Goal: Information Seeking & Learning: Check status

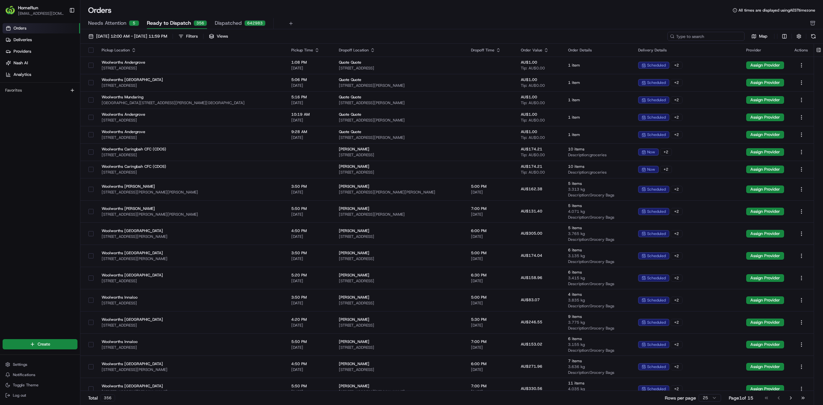
click at [617, 39] on input at bounding box center [706, 36] width 77 height 9
paste input "251505604"
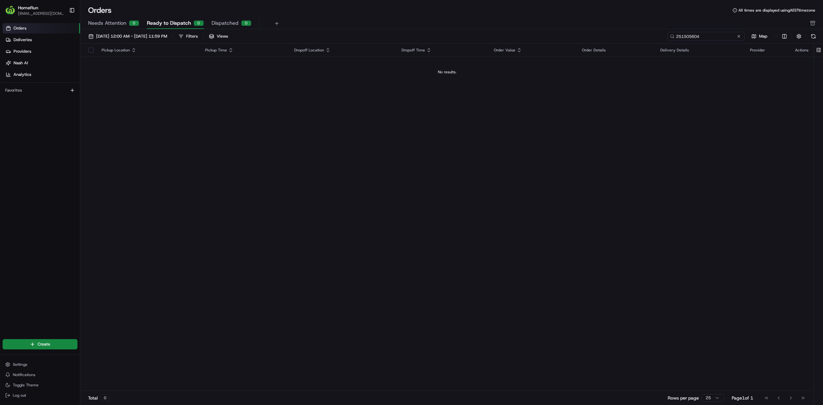
type input "251505604"
click at [617, 36] on input "251505604" at bounding box center [706, 36] width 77 height 9
drag, startPoint x: 709, startPoint y: 37, endPoint x: 636, endPoint y: 37, distance: 73.3
click at [617, 37] on div "[DATE] 12:00 AM - [DATE] 11:59 PM Filters Views 251505604 Map" at bounding box center [451, 38] width 743 height 12
click at [125, 38] on span "[DATE] 12:00 AM - [DATE] 11:59 PM" at bounding box center [131, 36] width 71 height 6
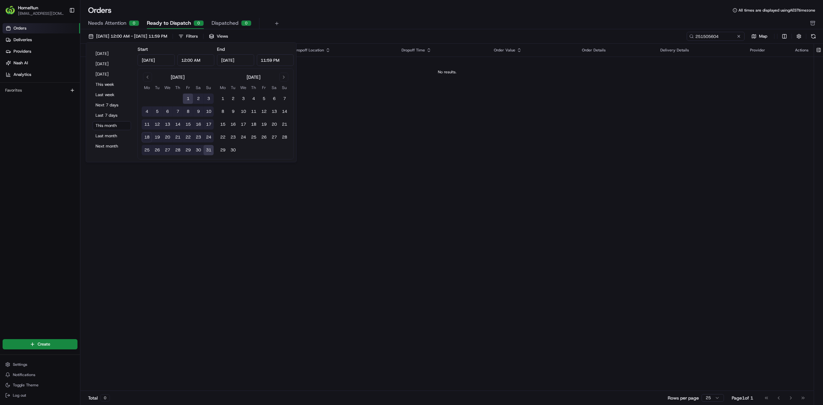
click at [161, 62] on input "[DATE]" at bounding box center [156, 60] width 37 height 12
click at [146, 77] on button "Go to previous month" at bounding box center [147, 77] width 9 height 9
click at [176, 100] on button "1" at bounding box center [178, 99] width 10 height 10
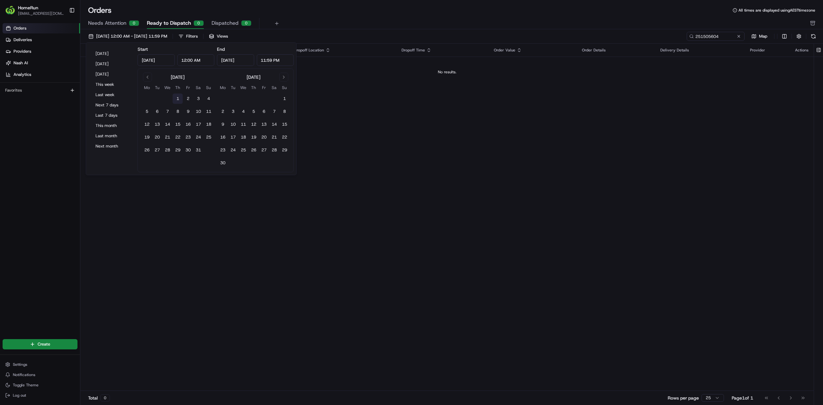
type input "[DATE]"
click at [201, 151] on button "31" at bounding box center [198, 150] width 10 height 10
type input "[DATE]"
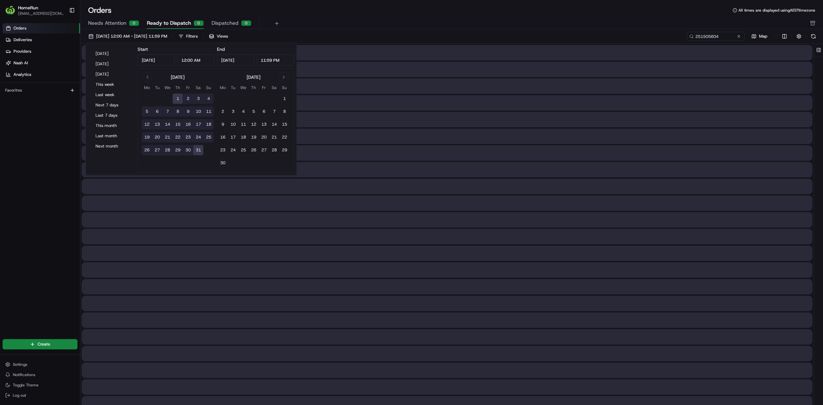
click at [456, 25] on div "Needs Attention 0 Ready to Dispatch 0 Dispatched 0" at bounding box center [447, 23] width 718 height 11
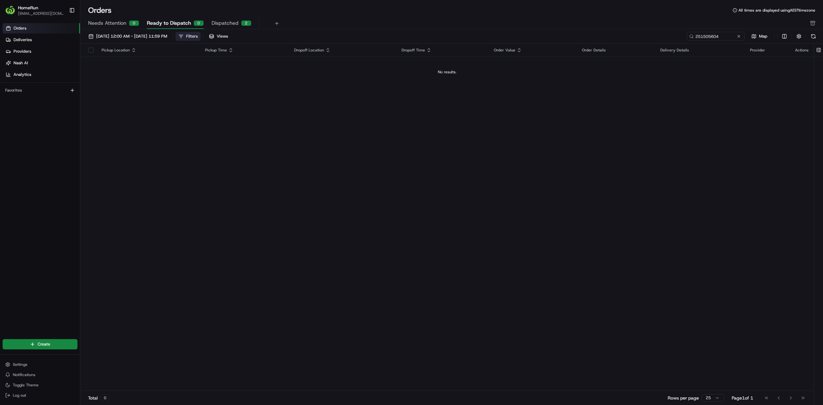
click at [201, 38] on button "Filters" at bounding box center [188, 36] width 25 height 9
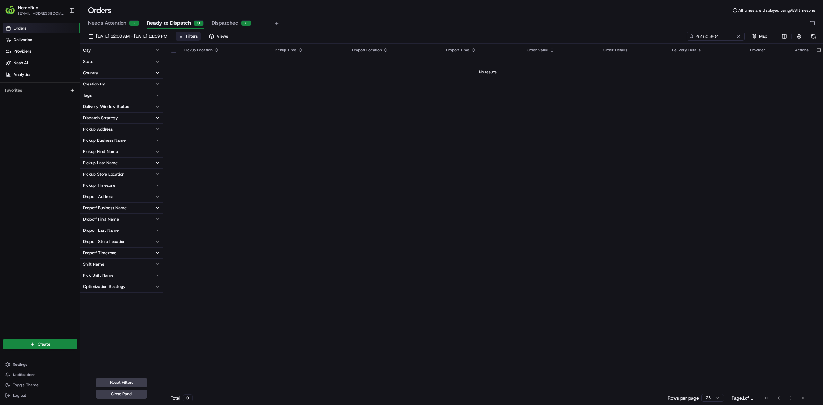
click at [100, 53] on button "City" at bounding box center [121, 50] width 82 height 11
click at [100, 61] on input at bounding box center [125, 61] width 72 height 9
click at [123, 196] on div "Pickup Store Location" at bounding box center [103, 198] width 41 height 6
click at [125, 207] on input at bounding box center [125, 208] width 72 height 9
type input "l"
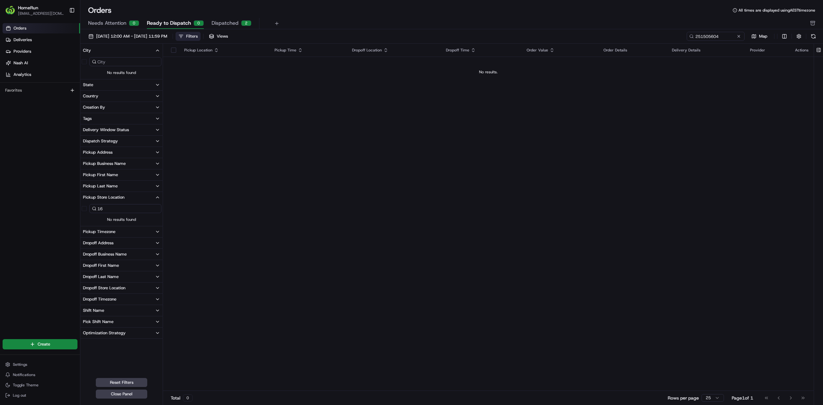
type input "1"
click at [102, 85] on button "State" at bounding box center [121, 84] width 82 height 11
click at [102, 119] on button "Country" at bounding box center [121, 119] width 82 height 11
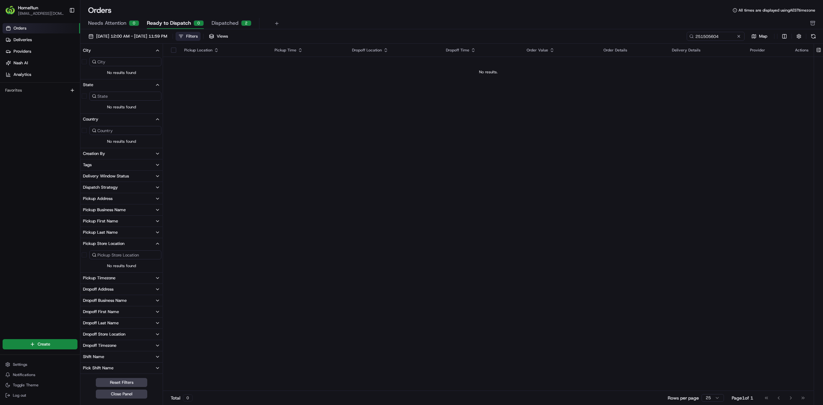
click at [100, 148] on div at bounding box center [121, 148] width 82 height 0
click at [98, 154] on div "Creation By" at bounding box center [94, 154] width 22 height 6
click at [97, 189] on button "Tags" at bounding box center [121, 188] width 82 height 11
click at [97, 220] on div "Delivery Window Status" at bounding box center [106, 223] width 46 height 6
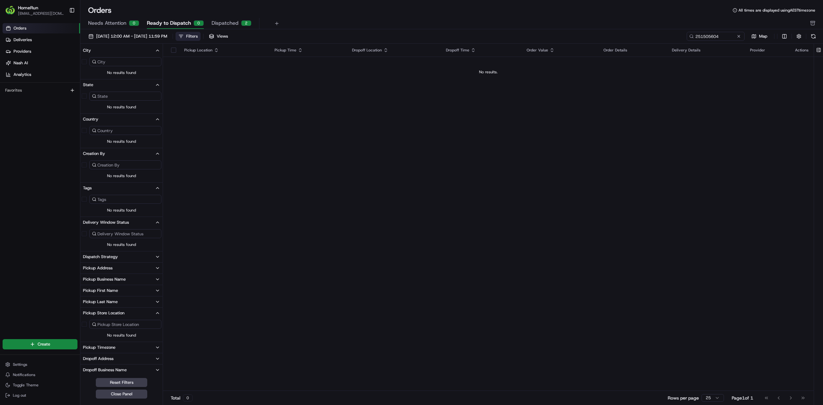
click at [99, 255] on div "Dispatch Strategy" at bounding box center [100, 257] width 35 height 6
click at [102, 288] on button "Pickup Address" at bounding box center [121, 291] width 82 height 11
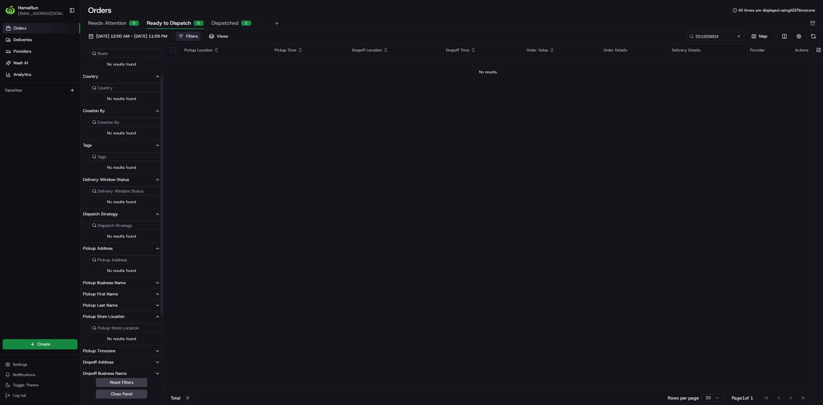
click at [120, 22] on span "Needs Attention" at bounding box center [107, 23] width 38 height 8
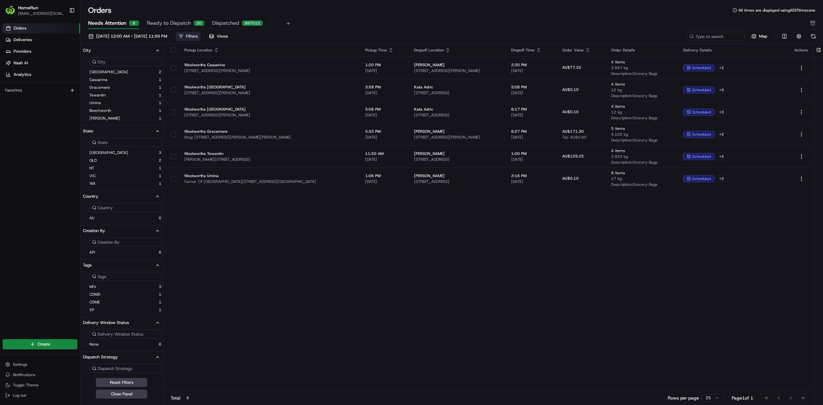
click at [174, 25] on span "Ready to Dispatch" at bounding box center [169, 23] width 44 height 8
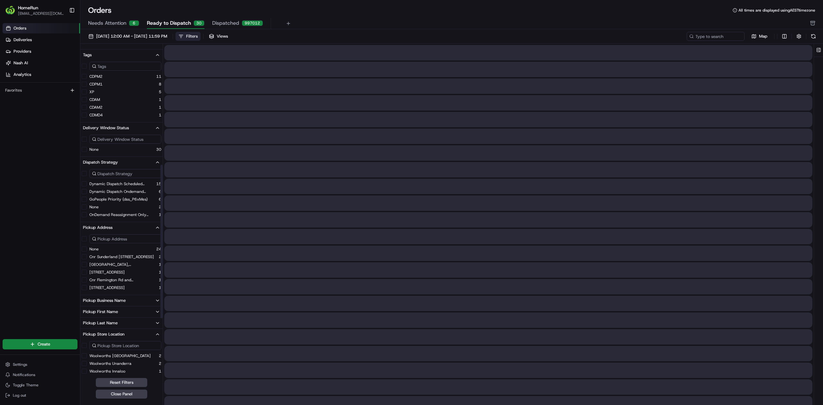
scroll to position [257, 0]
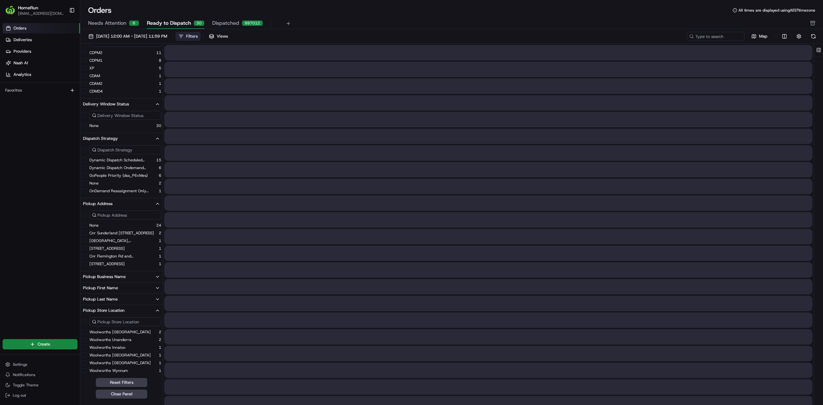
click at [133, 215] on input at bounding box center [125, 215] width 72 height 9
click at [120, 304] on input at bounding box center [125, 321] width 72 height 9
type input "3"
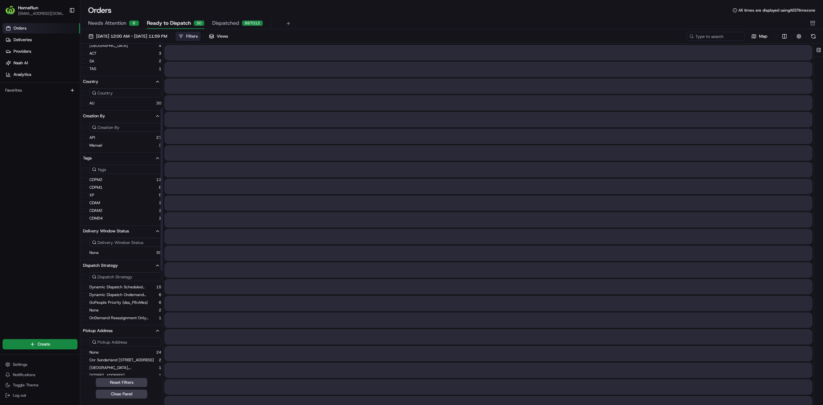
scroll to position [129, 0]
type input "woolworths l"
click at [128, 170] on input at bounding box center [125, 171] width 72 height 9
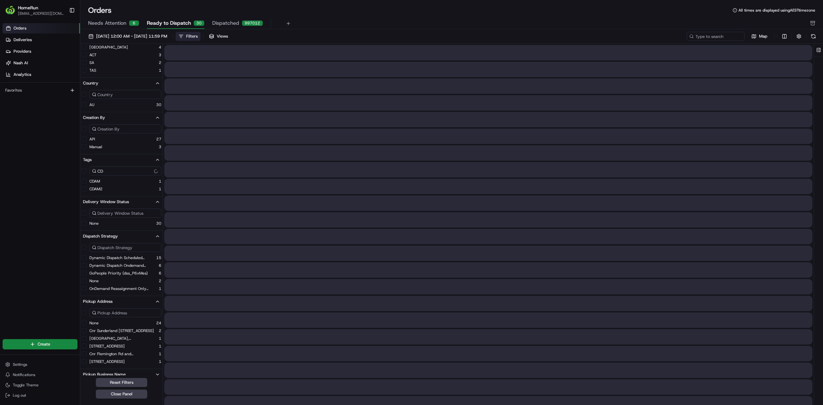
type input "C"
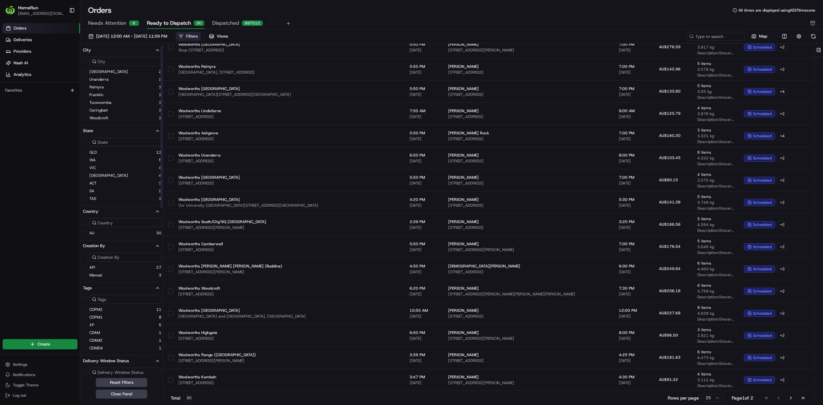
scroll to position [0, 0]
click at [128, 58] on input at bounding box center [125, 61] width 72 height 9
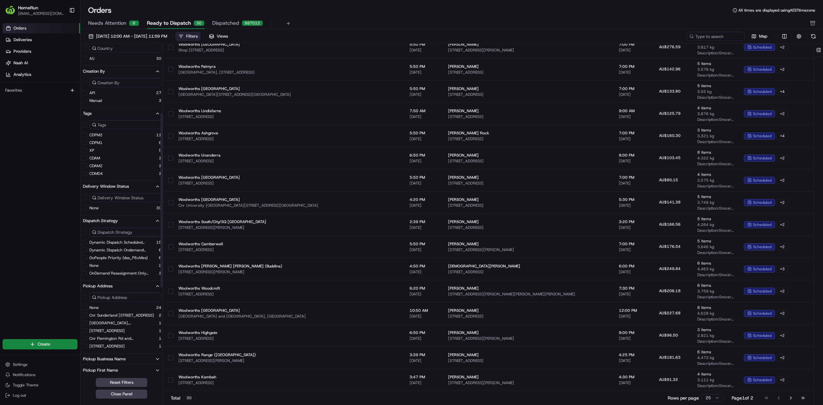
scroll to position [295, 0]
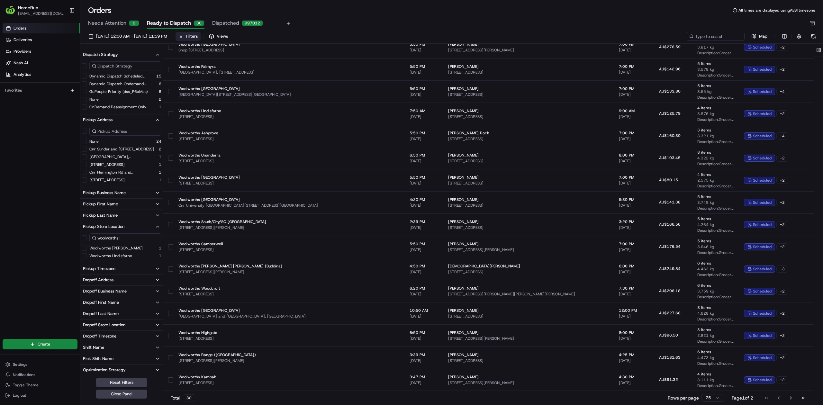
type input "LEICHHARDT"
click at [112, 304] on div "Dropoff Store Location" at bounding box center [104, 325] width 42 height 6
click at [123, 233] on input "woolworths l" at bounding box center [125, 237] width 72 height 9
drag, startPoint x: 125, startPoint y: 233, endPoint x: 86, endPoint y: 233, distance: 39.2
click at [86, 233] on div "woolworths l" at bounding box center [121, 238] width 82 height 12
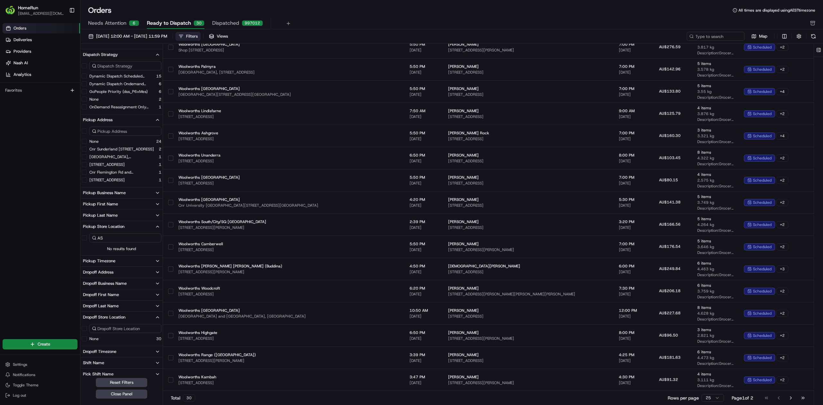
type input "A"
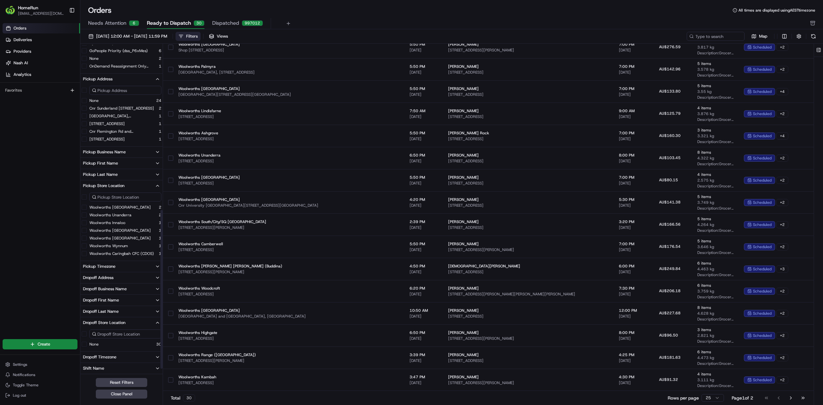
scroll to position [343, 0]
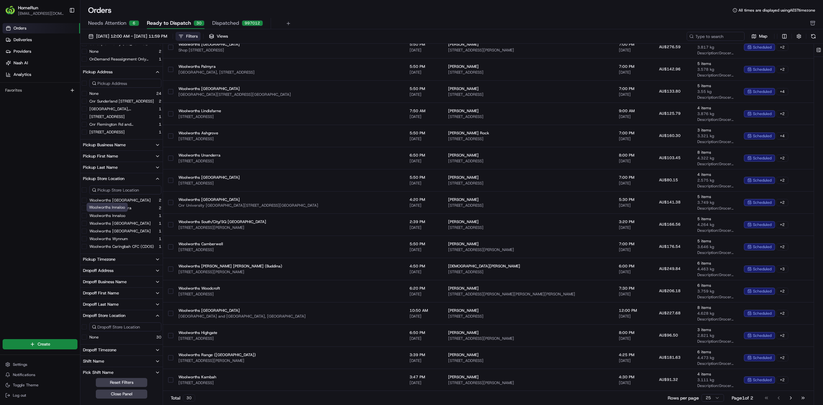
click at [124, 215] on label "Woolworths Innaloo" at bounding box center [107, 215] width 36 height 5
click at [87, 215] on button "Woolworths Innaloo" at bounding box center [84, 215] width 5 height 5
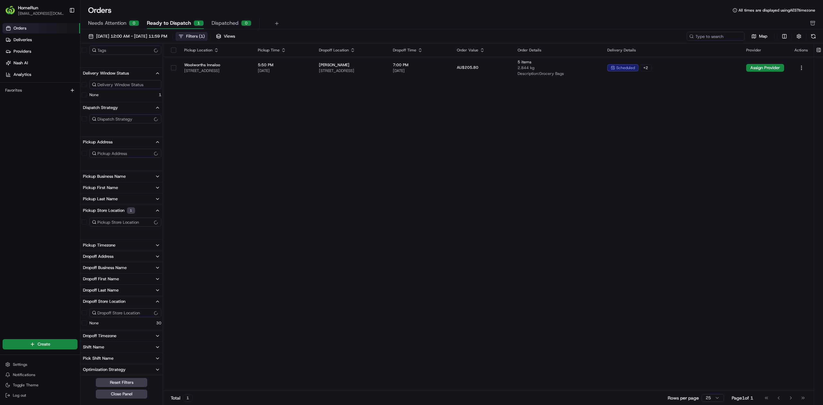
scroll to position [149, 0]
click at [188, 265] on div "Pickup Location Pickup Time Dropoff Location Dropoff Time Order Value Order Det…" at bounding box center [488, 217] width 651 height 347
click at [30, 53] on span "Providers" at bounding box center [23, 52] width 18 height 6
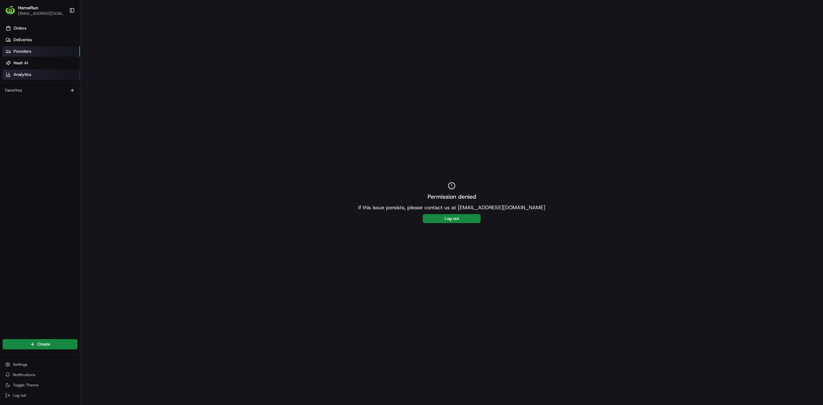
click at [28, 71] on link "Analytics" at bounding box center [42, 74] width 78 height 10
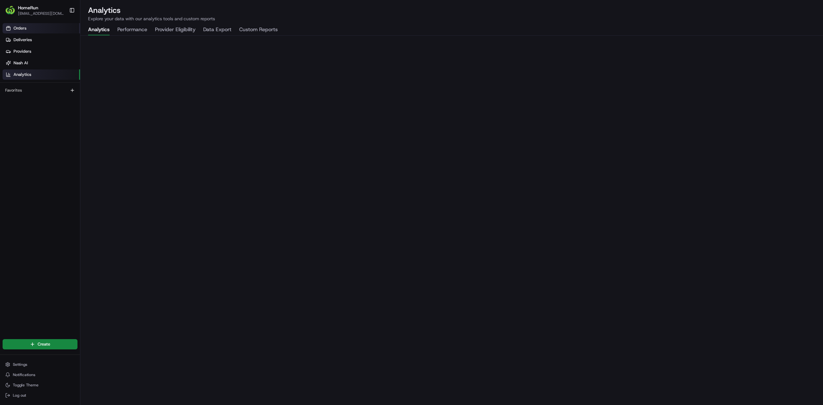
click at [28, 30] on link "Orders" at bounding box center [42, 28] width 78 height 10
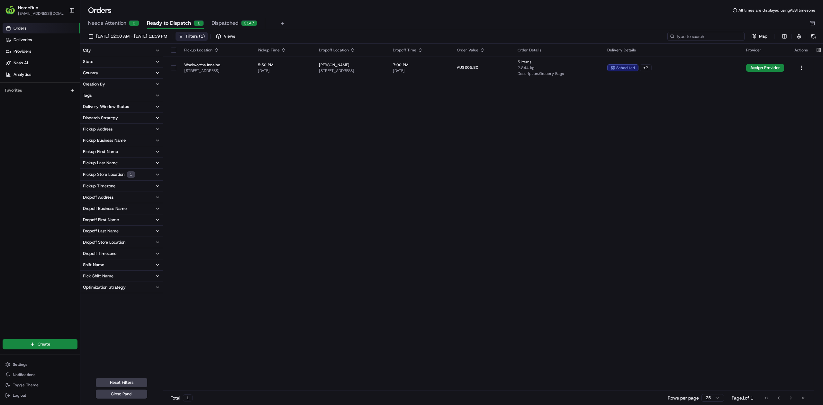
click at [617, 39] on input at bounding box center [706, 36] width 77 height 9
paste input "265115672"
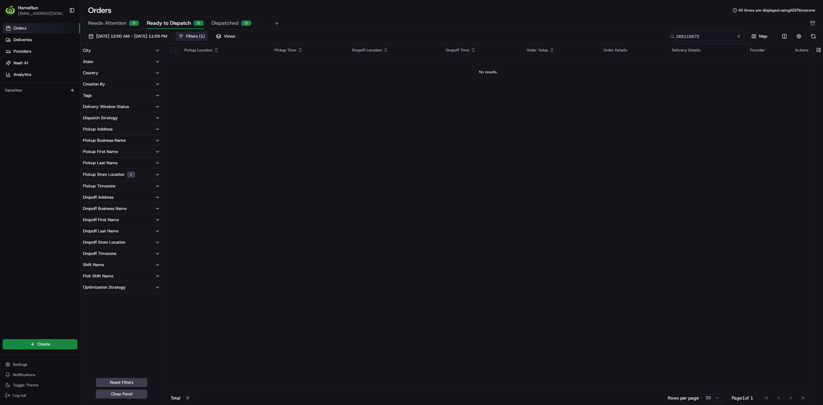
type input "265115672"
click at [178, 21] on span "Ready to Dispatch" at bounding box center [169, 23] width 44 height 8
click at [112, 27] on span "Needs Attention" at bounding box center [107, 23] width 38 height 8
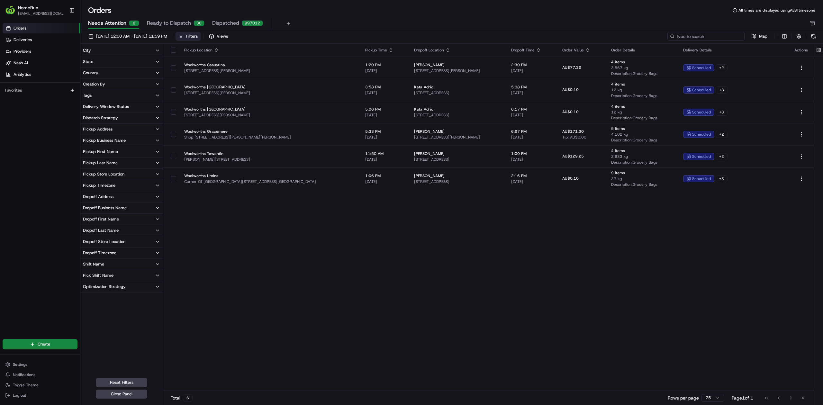
click at [617, 33] on input at bounding box center [706, 36] width 77 height 9
paste input "265115672"
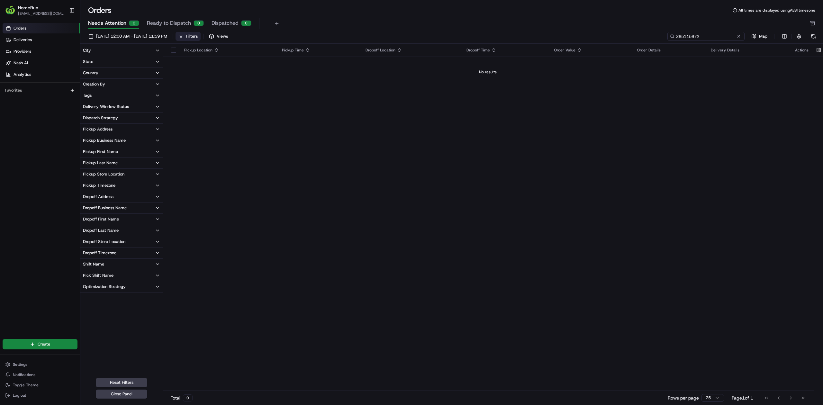
type input "265115672"
click at [219, 25] on span "Dispatched" at bounding box center [225, 23] width 27 height 8
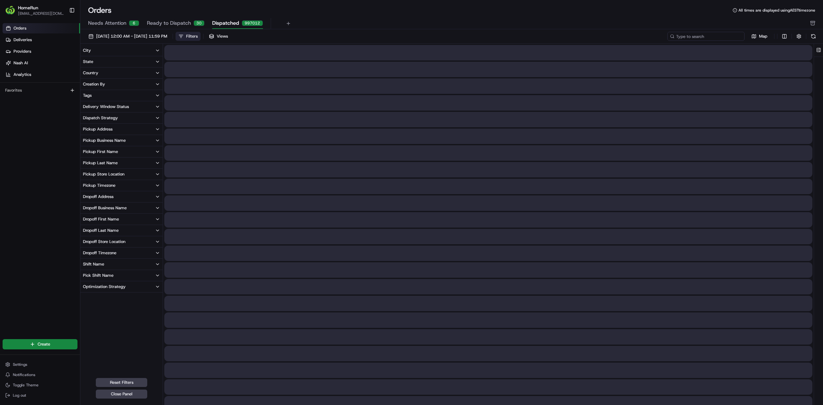
click at [617, 39] on input at bounding box center [706, 36] width 77 height 9
paste input "265115672"
type input "265115672"
click at [95, 52] on button "City" at bounding box center [121, 50] width 82 height 11
click at [198, 38] on div "Filters" at bounding box center [192, 36] width 12 height 6
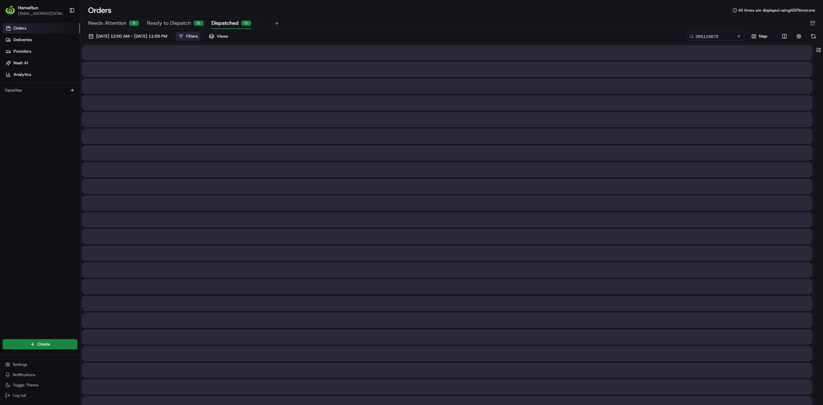
click at [198, 38] on div "Filters" at bounding box center [192, 36] width 12 height 6
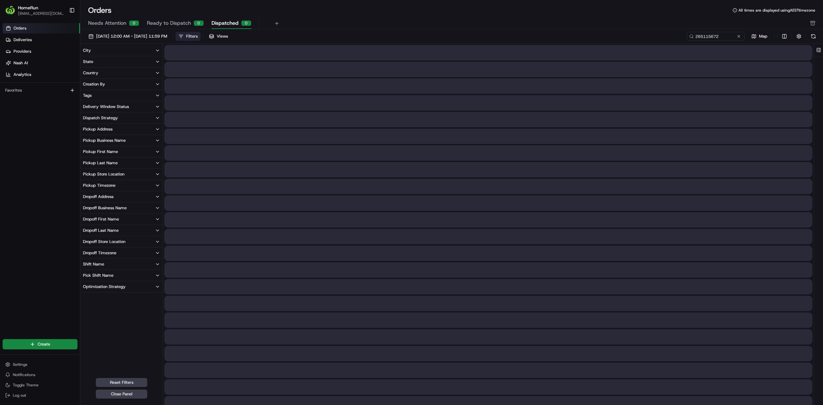
click at [128, 53] on button "City" at bounding box center [121, 50] width 82 height 11
click at [113, 86] on button "State" at bounding box center [121, 84] width 82 height 11
click at [103, 119] on button "Country" at bounding box center [121, 119] width 82 height 11
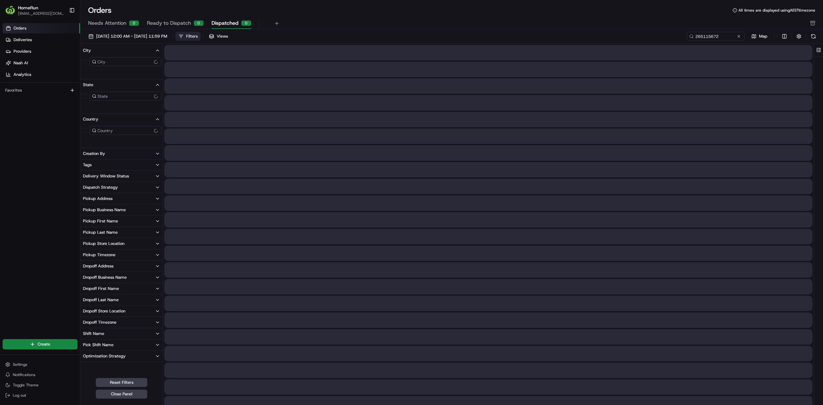
click at [99, 149] on button "Creation By" at bounding box center [121, 153] width 82 height 11
click at [99, 189] on button "Tags" at bounding box center [121, 188] width 82 height 11
click at [110, 304] on div "Pick Shift Name" at bounding box center [98, 359] width 31 height 6
click at [122, 304] on button "Dropoff Last Name" at bounding box center [121, 313] width 82 height 11
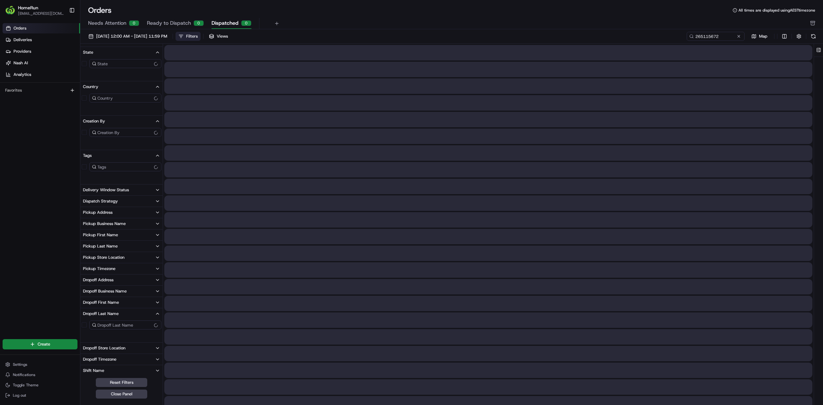
click at [122, 303] on button "Dropoff First Name" at bounding box center [121, 302] width 82 height 11
click at [122, 289] on div "Dropoff Business Name" at bounding box center [105, 291] width 44 height 6
click at [122, 278] on button "Dropoff Address" at bounding box center [121, 280] width 82 height 11
click at [122, 268] on button "Pickup Timezone" at bounding box center [121, 268] width 82 height 11
click at [122, 259] on div "Pickup Store Location" at bounding box center [103, 258] width 41 height 6
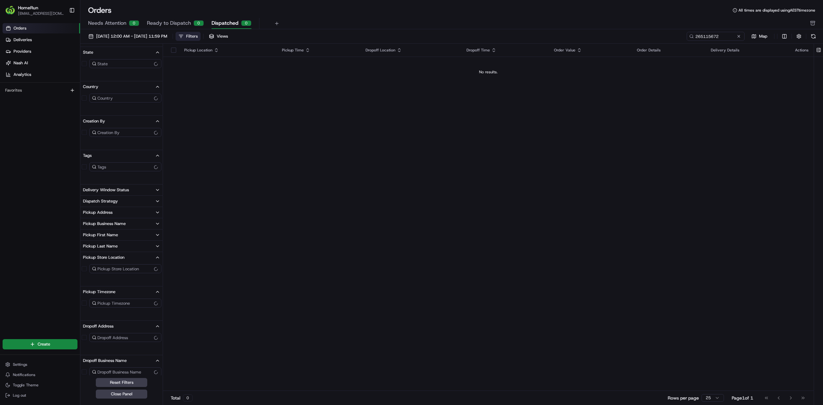
click at [120, 249] on button "Pickup Last Name" at bounding box center [121, 246] width 82 height 11
click at [120, 240] on button "Pickup First Name" at bounding box center [121, 235] width 82 height 11
click at [117, 221] on div "Pickup Business Name" at bounding box center [104, 224] width 43 height 6
click at [117, 209] on button "Pickup Address" at bounding box center [121, 212] width 82 height 11
click at [117, 200] on div "Dispatch Strategy" at bounding box center [100, 201] width 35 height 6
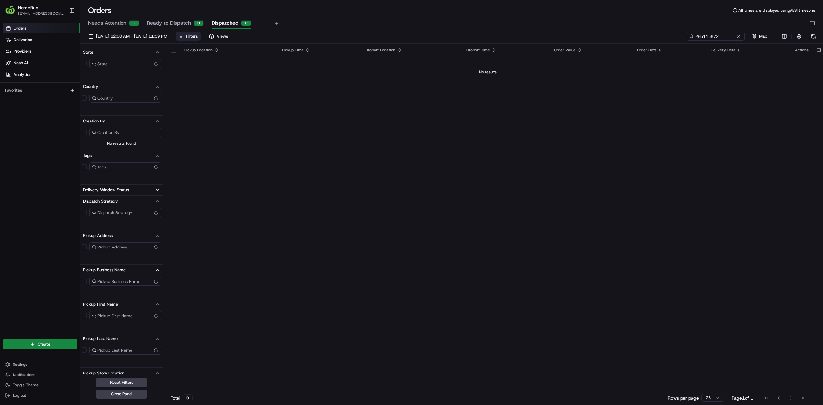
click at [116, 192] on div "Delivery Window Status" at bounding box center [106, 190] width 46 height 6
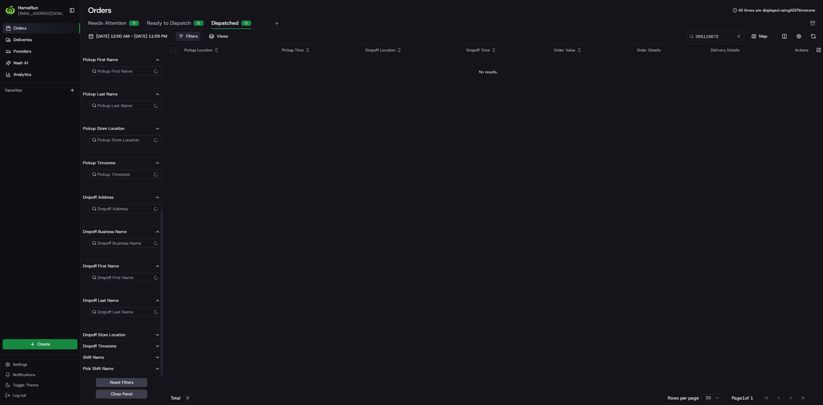
scroll to position [334, 0]
click at [99, 304] on div "Shift Name" at bounding box center [93, 325] width 21 height 6
click at [98, 304] on button "Pick Shift Name" at bounding box center [121, 358] width 82 height 11
click at [106, 304] on button "Dropoff Timezone" at bounding box center [121, 313] width 82 height 11
click at [107, 304] on div "Dropoff Store Location" at bounding box center [104, 302] width 42 height 6
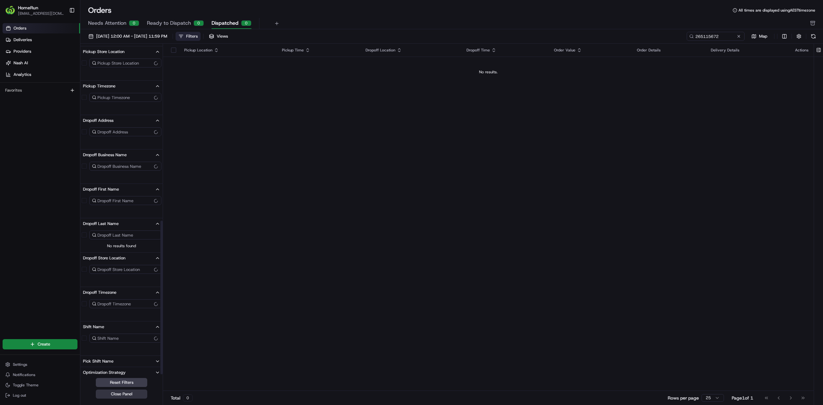
scroll to position [380, 0]
click at [115, 304] on button "Close Panel" at bounding box center [121, 394] width 51 height 9
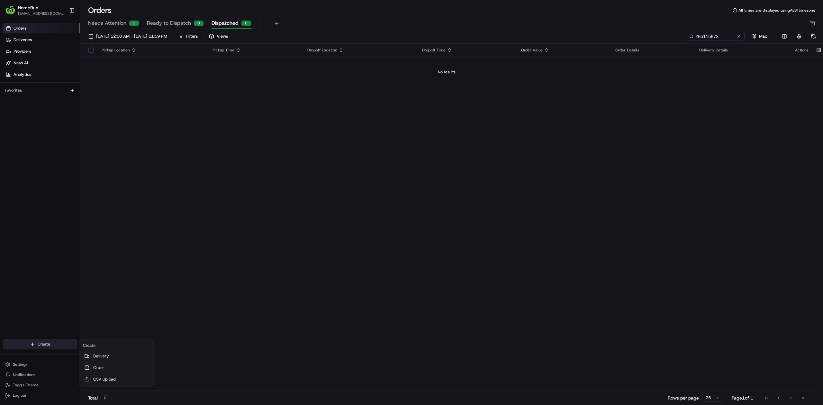
click at [51, 304] on html "HomeRun [EMAIL_ADDRESS][DOMAIN_NAME] Toggle Sidebar Orders Deliveries Providers…" at bounding box center [411, 202] width 823 height 405
drag, startPoint x: 129, startPoint y: 267, endPoint x: 129, endPoint y: 212, distance: 54.7
click at [129, 259] on html "HomeRun [EMAIL_ADDRESS][DOMAIN_NAME] Toggle Sidebar Orders Deliveries Providers…" at bounding box center [411, 202] width 823 height 405
click at [286, 26] on div "Needs Attention 0 Ready to Dispatch 0 Dispatched 0" at bounding box center [447, 23] width 718 height 11
click at [279, 26] on div "Needs Attention 0 Ready to Dispatch 0 Dispatched 0" at bounding box center [447, 23] width 718 height 11
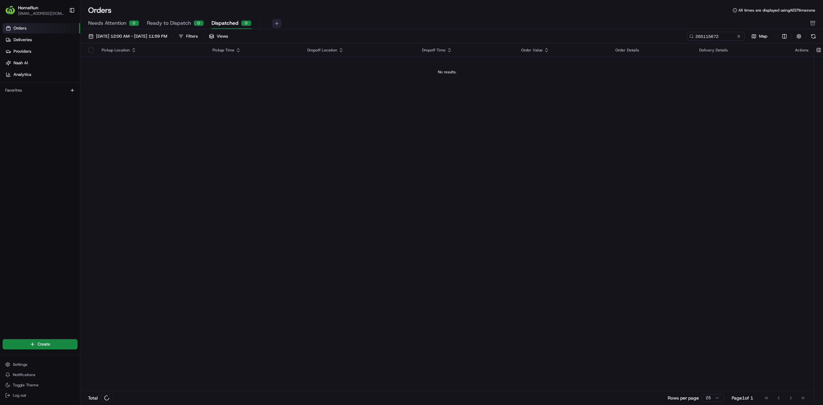
click at [275, 23] on button at bounding box center [276, 23] width 9 height 9
click at [103, 55] on input at bounding box center [110, 55] width 51 height 9
type input "o"
type input "Find order"
click at [138, 57] on button "submit" at bounding box center [141, 56] width 8 height 8
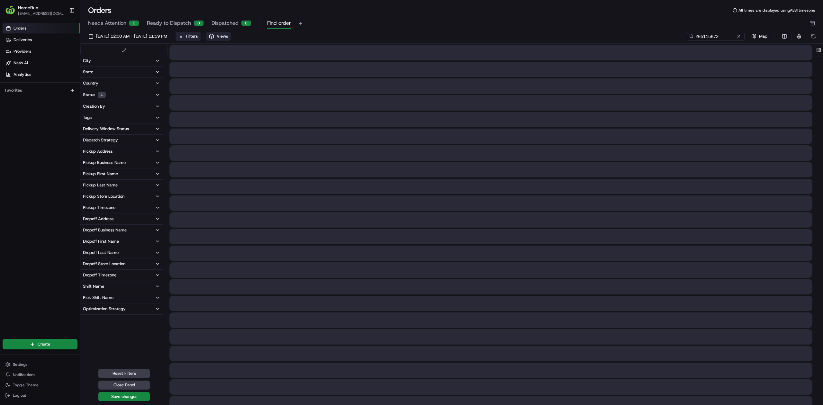
click at [148, 96] on button "Status 1" at bounding box center [121, 95] width 82 height 12
click at [517, 30] on div "[DATE] 12:00 AM - [DATE] 11:59 PM Filters Views 265115672 Map City State Countr…" at bounding box center [451, 255] width 743 height 453
click at [137, 304] on button "Save changes" at bounding box center [123, 396] width 51 height 9
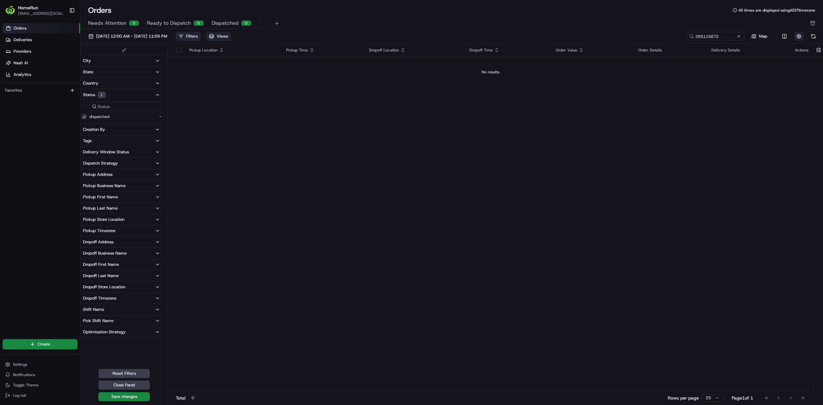
click at [617, 38] on button "button" at bounding box center [799, 36] width 9 height 9
click at [107, 117] on label "dispatched" at bounding box center [99, 116] width 20 height 5
click at [87, 117] on button "dispatched" at bounding box center [84, 116] width 5 height 5
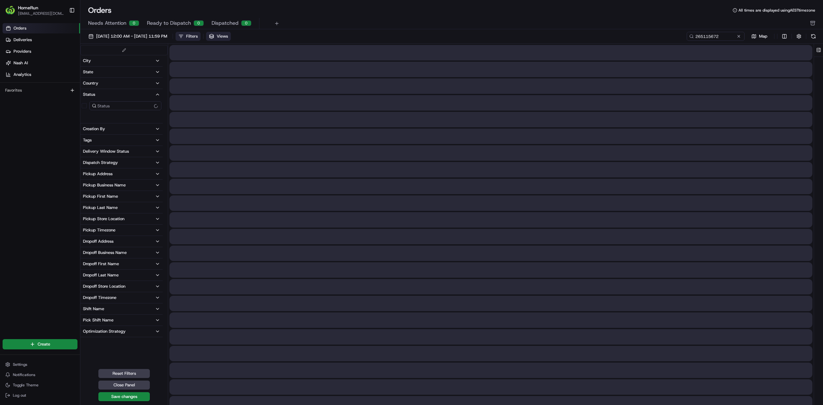
click at [114, 86] on button "Country" at bounding box center [121, 83] width 82 height 11
click at [115, 99] on input at bounding box center [125, 94] width 72 height 9
click at [117, 72] on button "State" at bounding box center [121, 72] width 82 height 11
click at [120, 63] on button "City" at bounding box center [121, 60] width 82 height 11
click at [114, 202] on button "Creation By" at bounding box center [121, 198] width 82 height 11
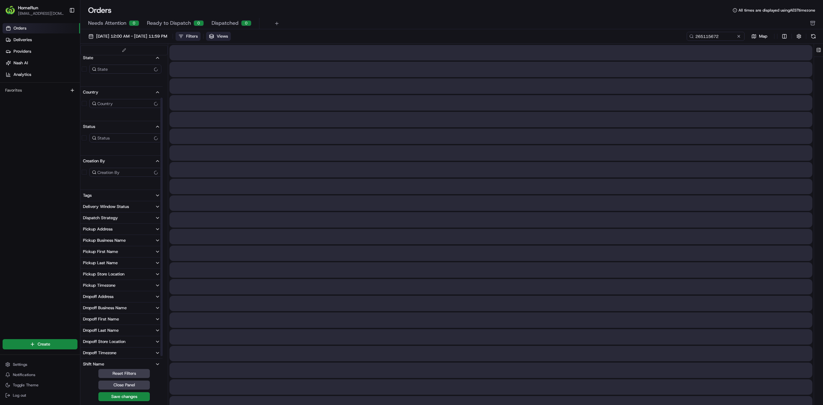
scroll to position [63, 0]
click at [118, 181] on div "Delivery Window Status" at bounding box center [106, 181] width 46 height 6
click at [117, 170] on button "Tags" at bounding box center [121, 169] width 82 height 11
click at [82, 241] on button "Dispatch Strategy" at bounding box center [121, 238] width 82 height 11
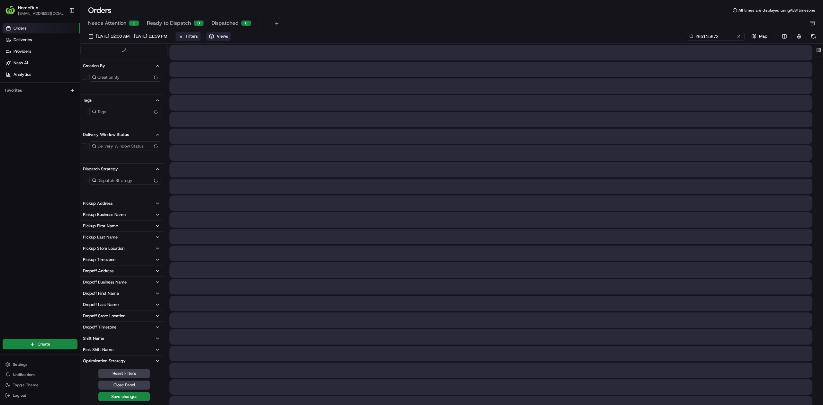
click at [102, 203] on div "Pickup Address" at bounding box center [98, 204] width 30 height 6
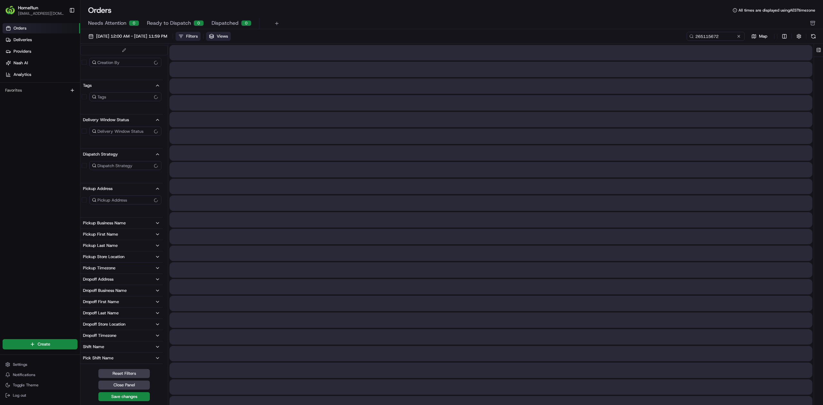
scroll to position [156, 0]
click at [107, 217] on div "Pickup Business Name" at bounding box center [104, 215] width 43 height 6
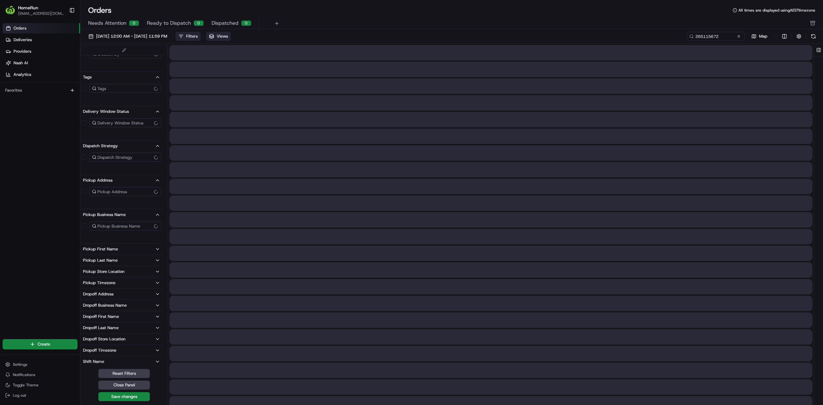
click at [98, 246] on button "Pickup First Name" at bounding box center [121, 249] width 82 height 11
click at [97, 284] on div "Pickup Last Name" at bounding box center [100, 284] width 35 height 6
click at [95, 304] on div "Pickup Store Location" at bounding box center [103, 318] width 41 height 6
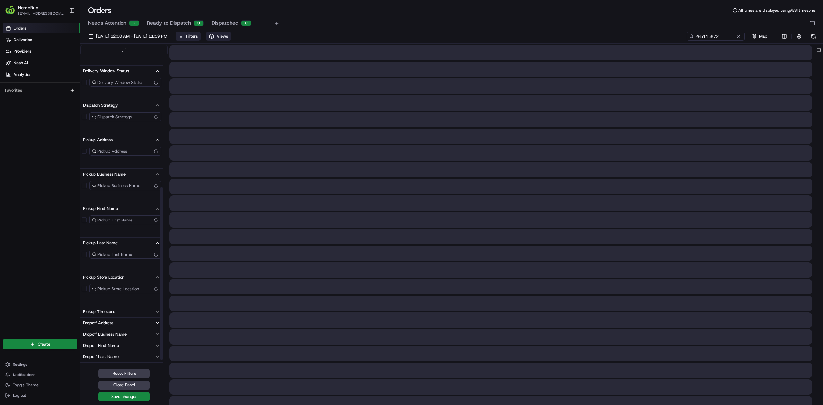
scroll to position [248, 0]
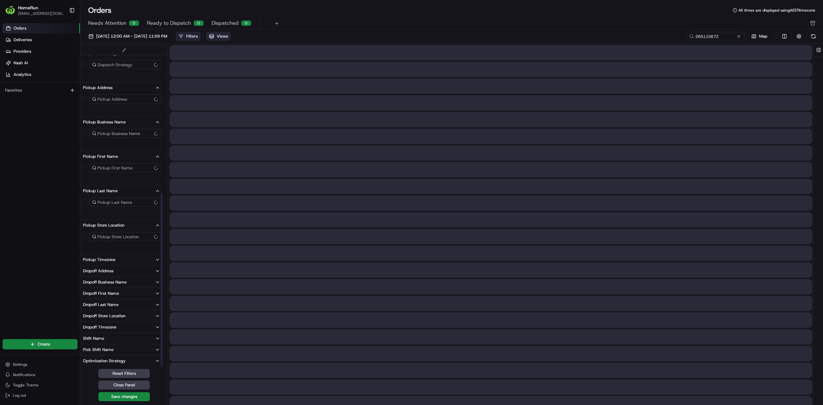
click at [105, 258] on div "Pickup Timezone" at bounding box center [99, 260] width 32 height 6
click at [101, 297] on div "Dropoff Address" at bounding box center [98, 294] width 31 height 6
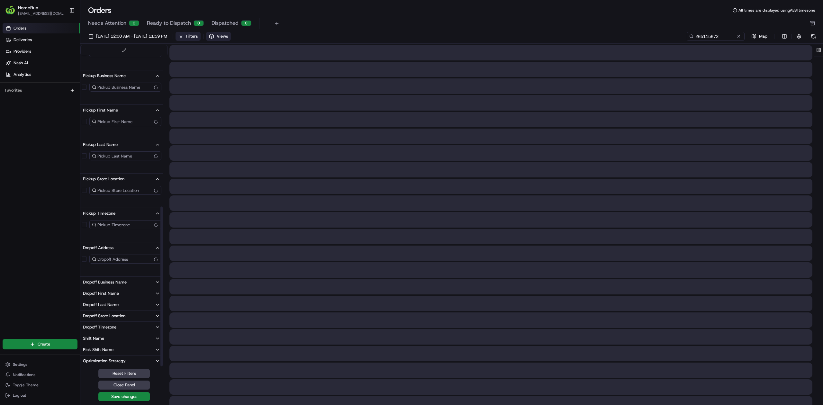
click at [99, 283] on div "Dropoff Business Name" at bounding box center [105, 282] width 44 height 6
click at [102, 304] on div "Dropoff First Name" at bounding box center [101, 317] width 36 height 6
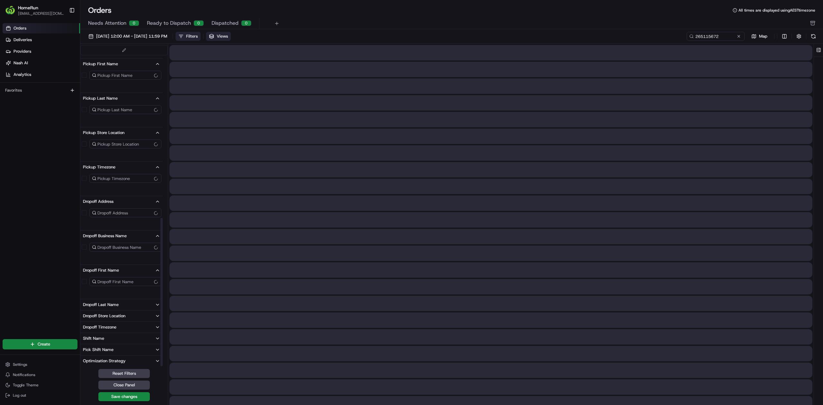
click at [104, 304] on div "Dropoff Last Name" at bounding box center [101, 305] width 36 height 6
click at [98, 304] on div "Dropoff Store Location" at bounding box center [104, 339] width 42 height 6
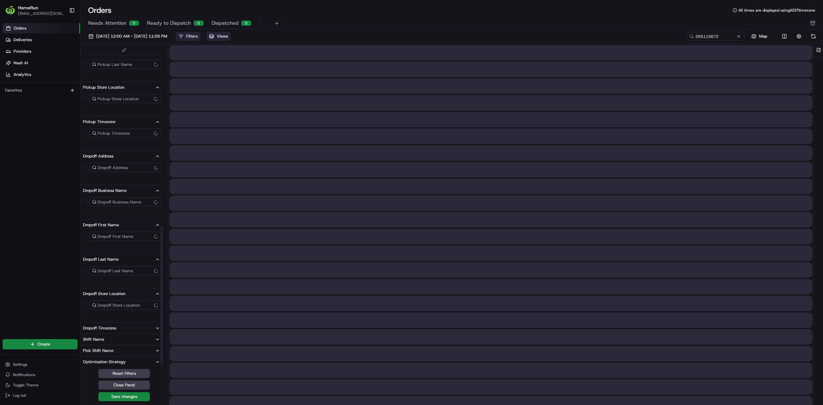
scroll to position [387, 0]
click at [99, 304] on div "Dropoff Timezone" at bounding box center [99, 328] width 33 height 6
click at [94, 304] on button "Shift Name" at bounding box center [121, 361] width 82 height 11
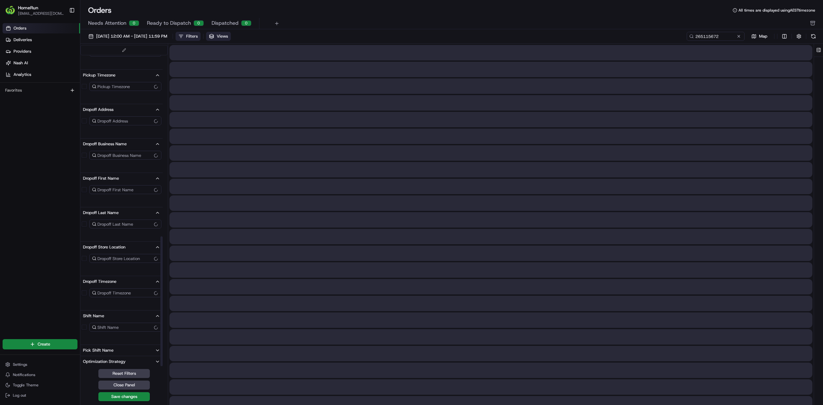
scroll to position [434, 0]
click at [95, 304] on div "Pick Shift Name" at bounding box center [98, 350] width 31 height 6
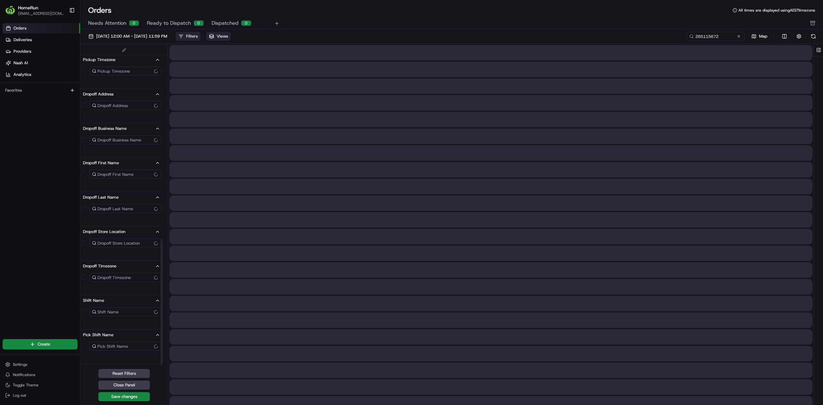
scroll to position [457, 0]
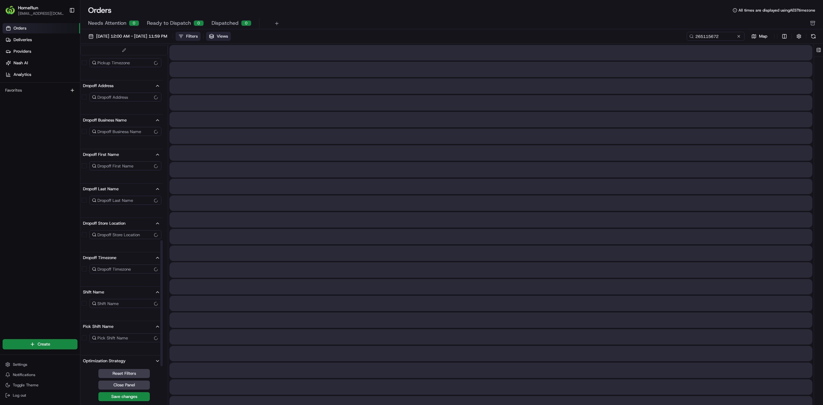
click at [95, 304] on div "Optimization Strategy" at bounding box center [104, 361] width 43 height 6
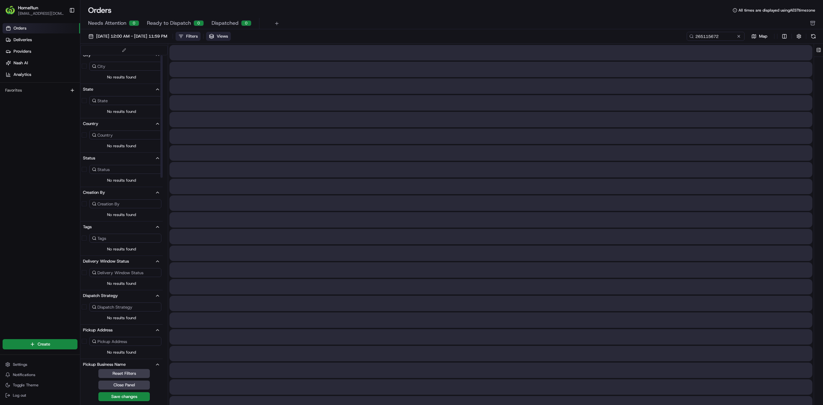
scroll to position [0, 0]
click at [16, 30] on span "Orders" at bounding box center [20, 28] width 13 height 6
click at [70, 10] on button "Toggle Sidebar" at bounding box center [72, 10] width 11 height 11
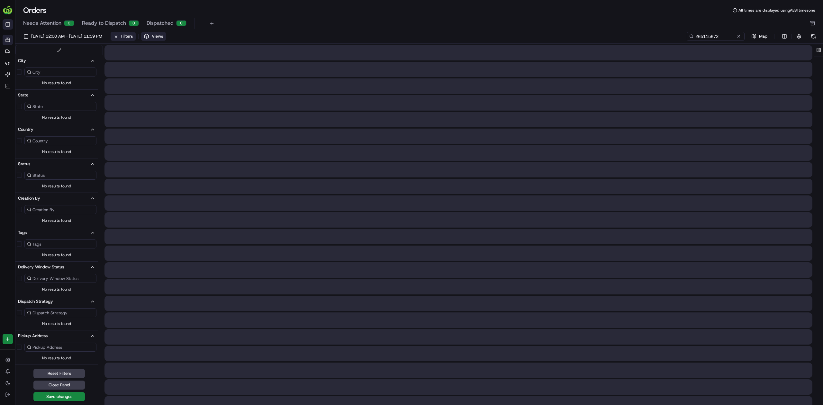
click at [6, 28] on button "Toggle Sidebar" at bounding box center [8, 24] width 10 height 10
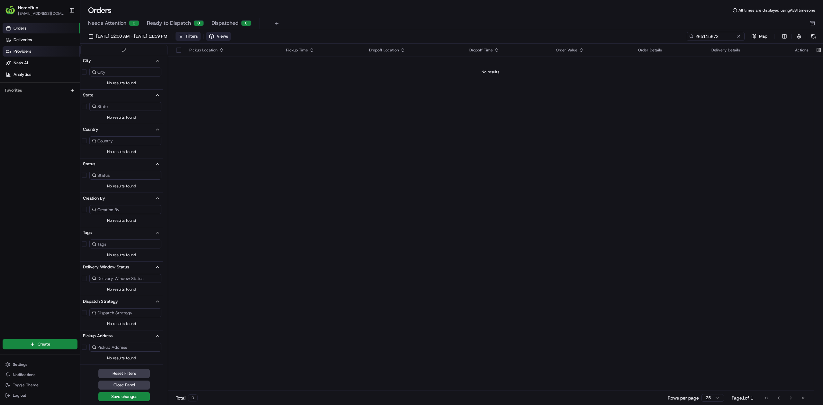
click at [12, 53] on link "Providers" at bounding box center [42, 51] width 78 height 10
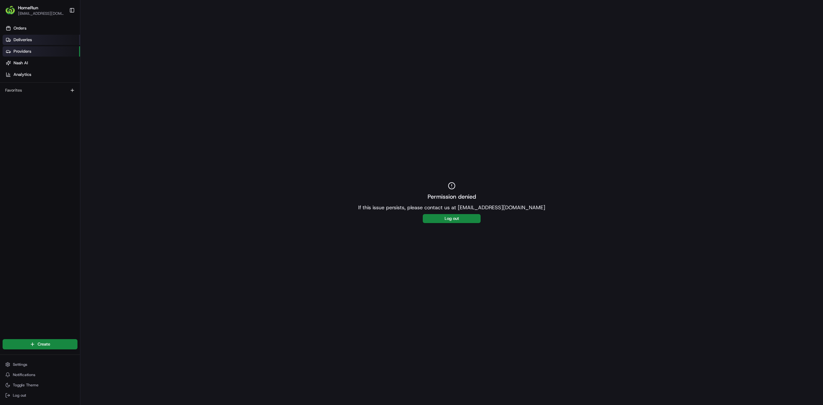
click at [18, 41] on span "Deliveries" at bounding box center [23, 40] width 18 height 6
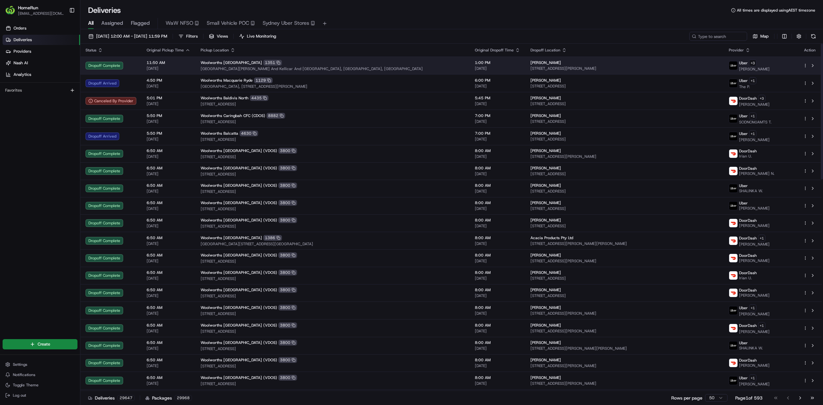
click at [109, 67] on div "Dropoff Complete" at bounding box center [111, 66] width 51 height 8
click at [156, 65] on span "11:50 AM" at bounding box center [169, 62] width 44 height 5
click at [152, 65] on span "11:50 AM" at bounding box center [169, 62] width 44 height 5
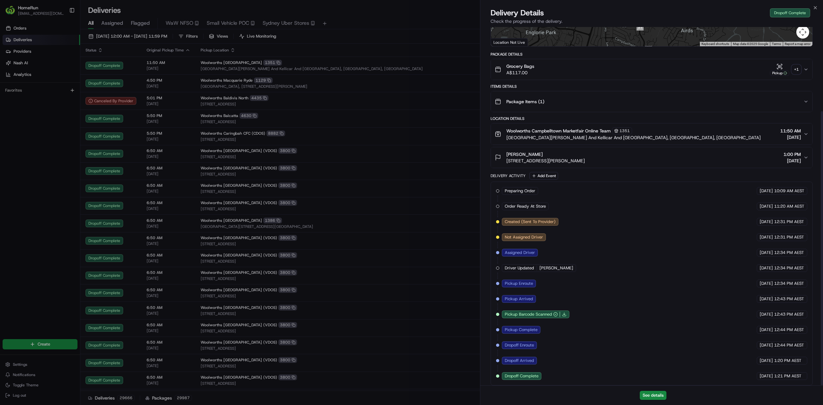
scroll to position [110, 0]
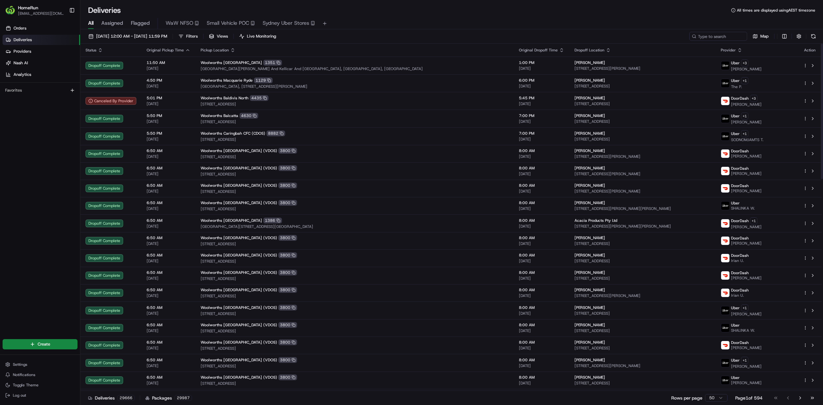
type input "36T86500678"
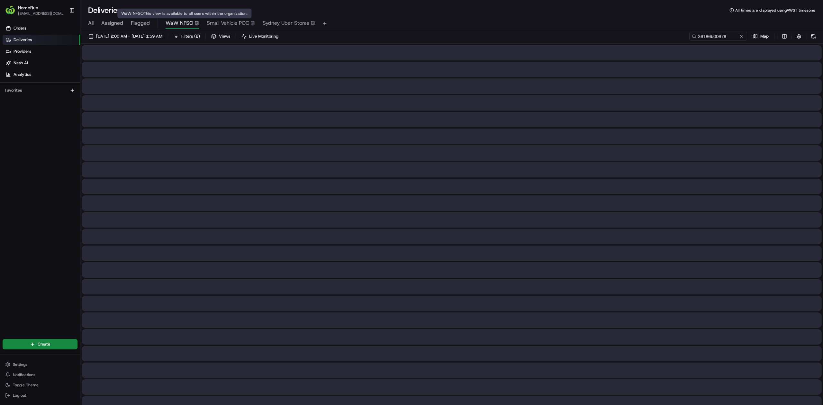
click at [168, 23] on span "WaW NFSO" at bounding box center [180, 23] width 28 height 8
click at [224, 24] on span "Small Vehicle POC" at bounding box center [228, 23] width 42 height 8
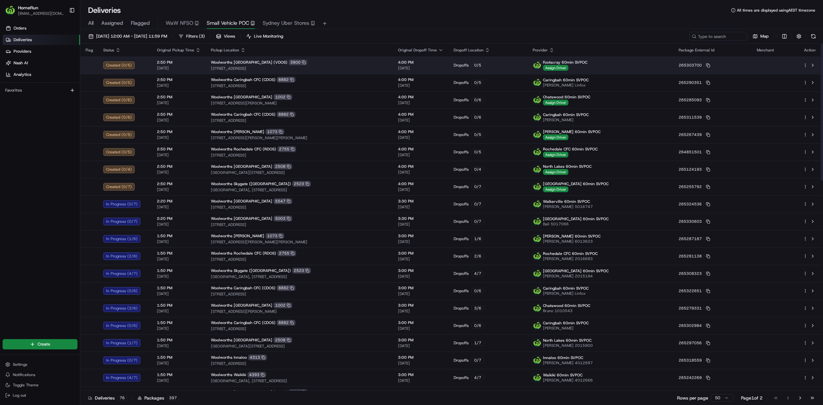
click at [617, 68] on td "265303700" at bounding box center [713, 65] width 78 height 17
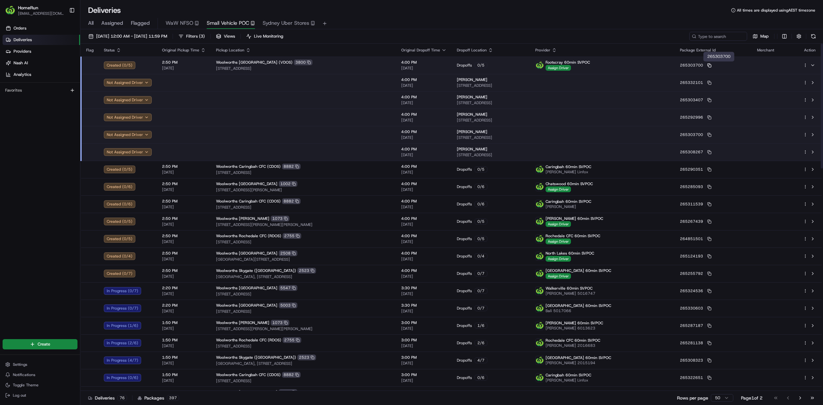
click at [617, 66] on icon at bounding box center [710, 65] width 4 height 4
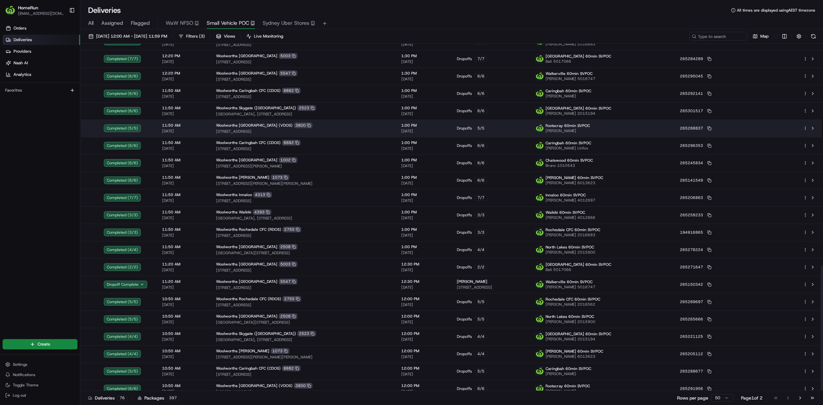
scroll to position [620, 0]
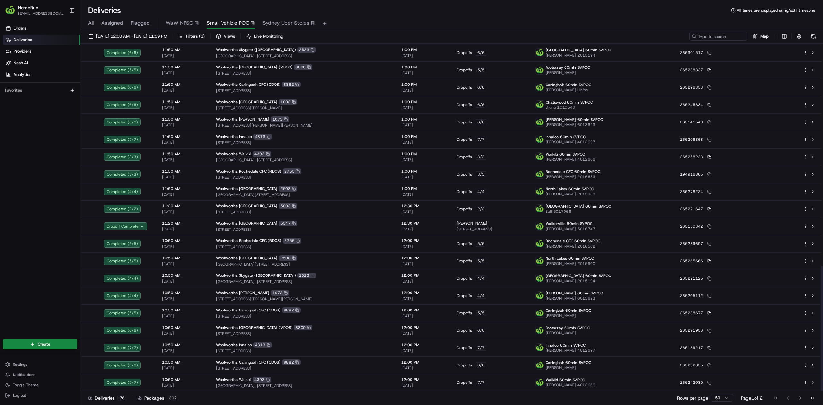
click at [294, 23] on span "Sydney Uber Stores" at bounding box center [286, 23] width 47 height 8
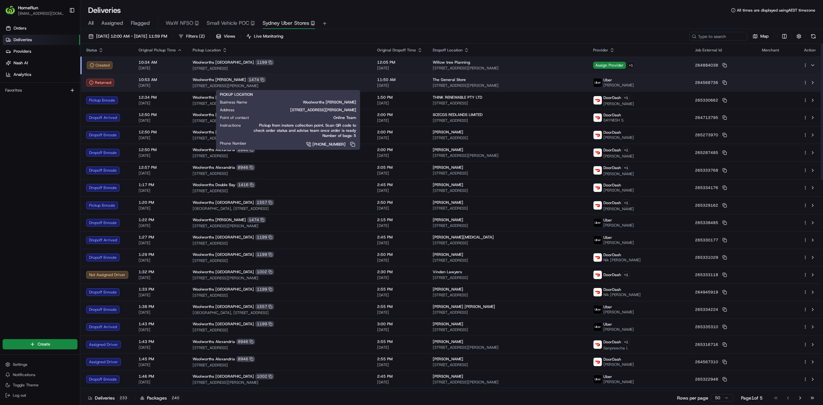
click at [277, 78] on div "Woolworths [PERSON_NAME] 1474" at bounding box center [280, 80] width 174 height 6
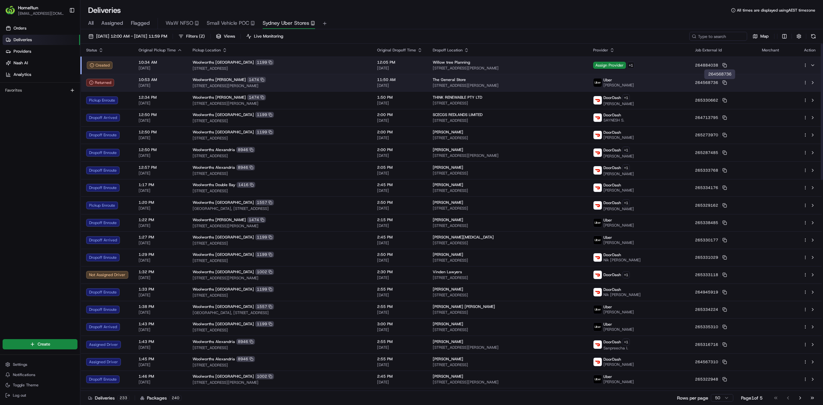
click at [617, 84] on td "264568736" at bounding box center [723, 82] width 67 height 17
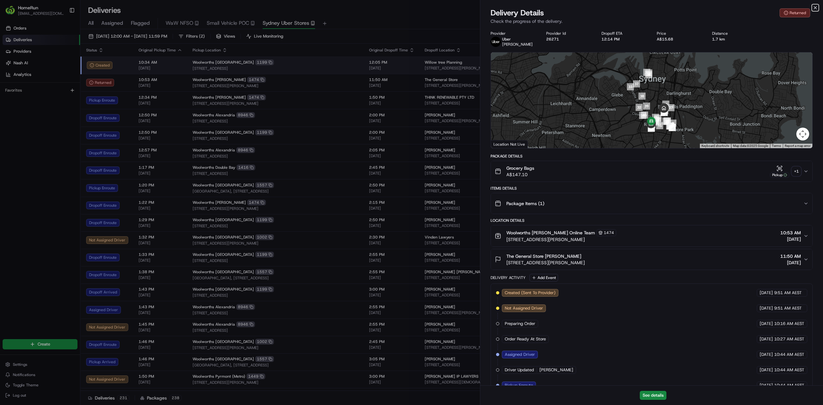
click at [617, 8] on icon "button" at bounding box center [815, 7] width 3 height 3
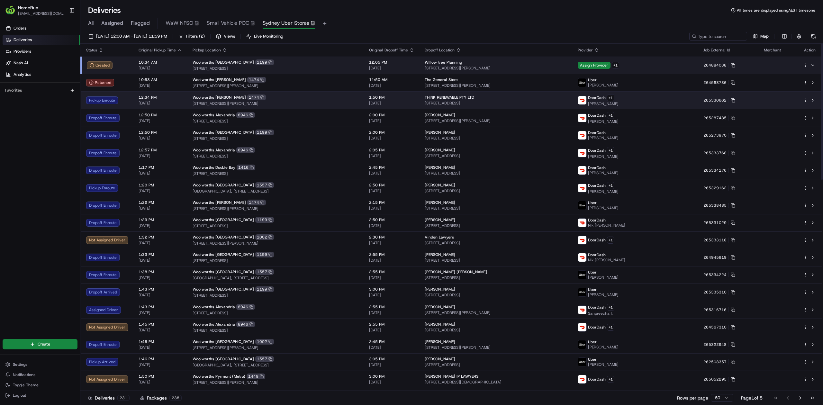
click at [617, 103] on td "265330662" at bounding box center [729, 100] width 60 height 18
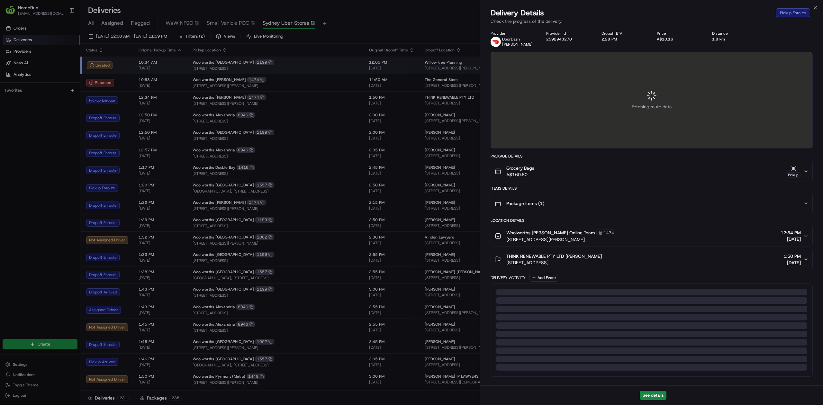
click at [617, 100] on div at bounding box center [652, 100] width 322 height 96
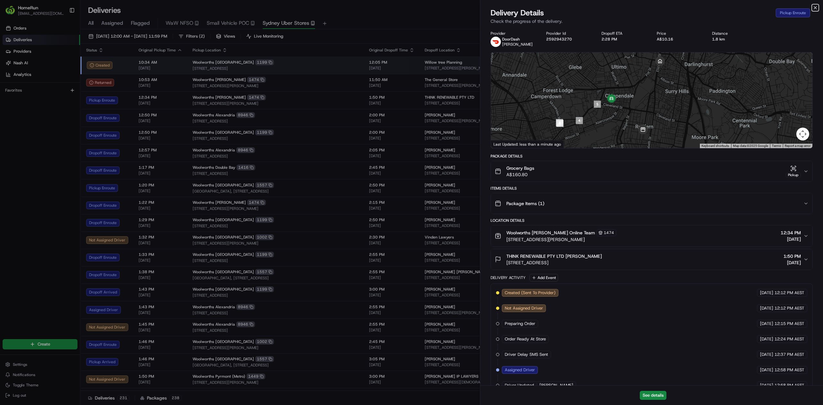
click at [617, 8] on icon "button" at bounding box center [815, 7] width 3 height 3
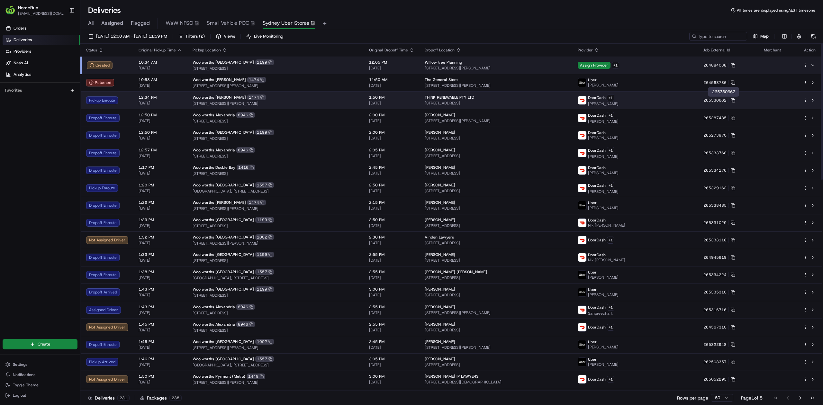
click at [617, 99] on td "265330662" at bounding box center [729, 100] width 60 height 18
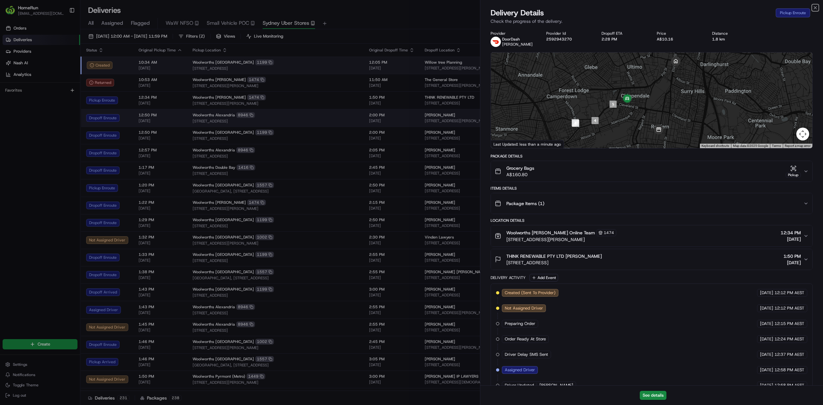
drag, startPoint x: 813, startPoint y: 8, endPoint x: 708, endPoint y: 111, distance: 147.6
click at [617, 9] on icon "button" at bounding box center [815, 7] width 5 height 5
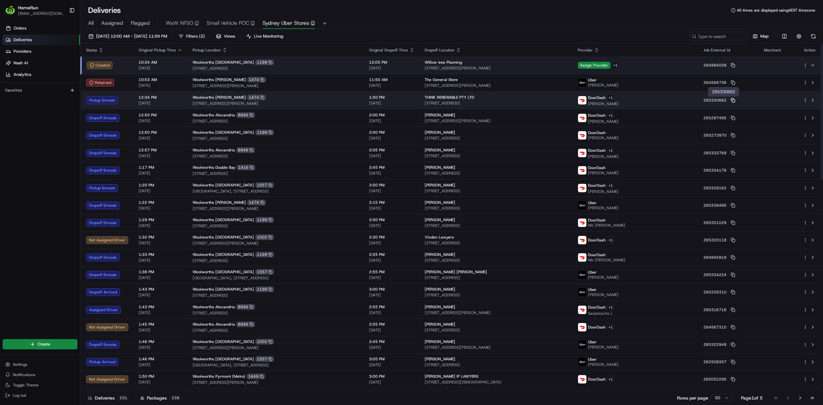
click at [617, 98] on icon at bounding box center [732, 99] width 3 height 3
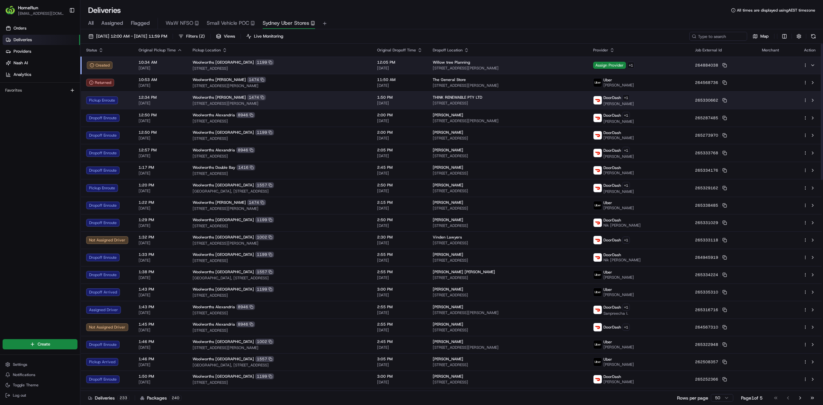
click at [114, 101] on div "Pickup Enroute" at bounding box center [107, 100] width 42 height 8
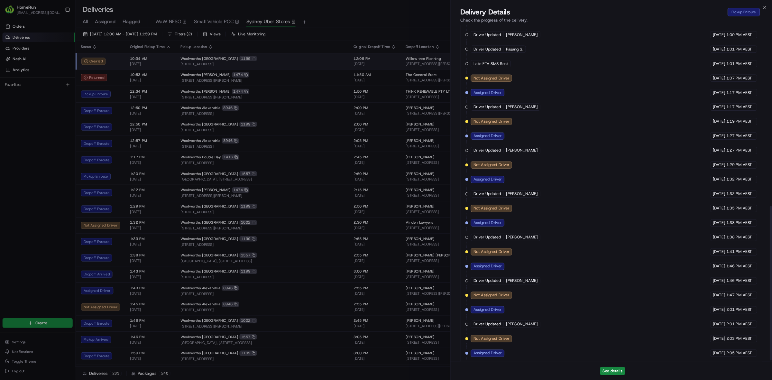
scroll to position [423, 0]
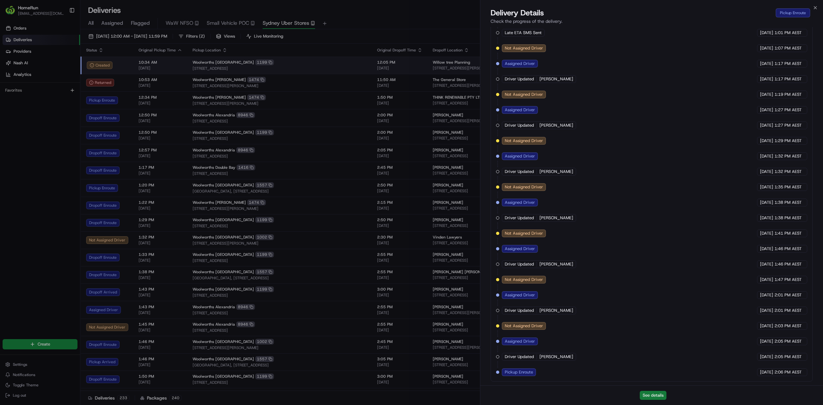
click at [617, 304] on button "See details" at bounding box center [653, 395] width 27 height 9
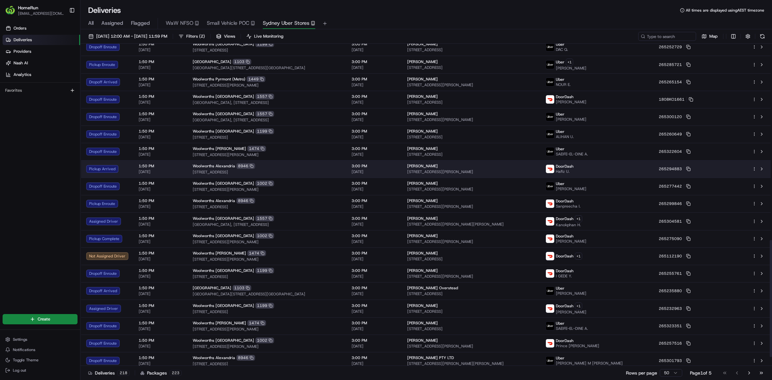
scroll to position [564, 0]
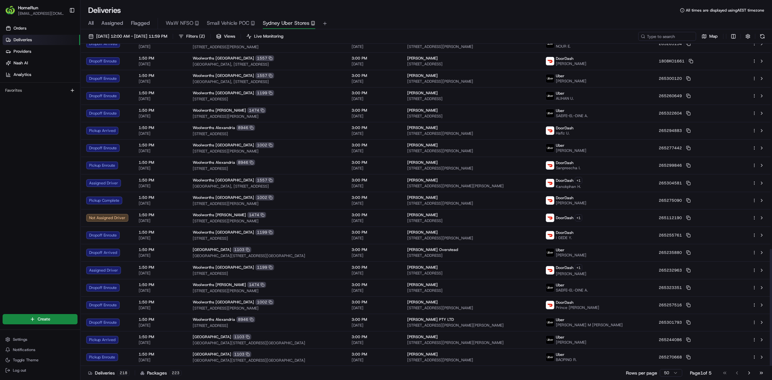
click at [617, 304] on html "HomeRun [EMAIL_ADDRESS][DOMAIN_NAME] Toggle Sidebar Orders Deliveries Providers…" at bounding box center [386, 190] width 772 height 380
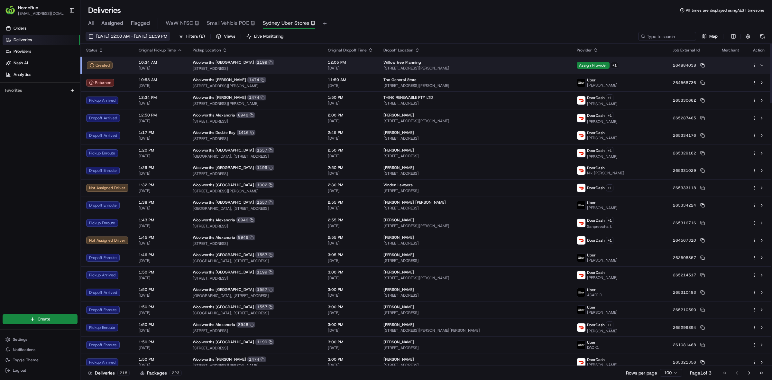
click at [167, 36] on span "[DATE] 12:00 AM - [DATE] 11:59 PM" at bounding box center [131, 36] width 71 height 6
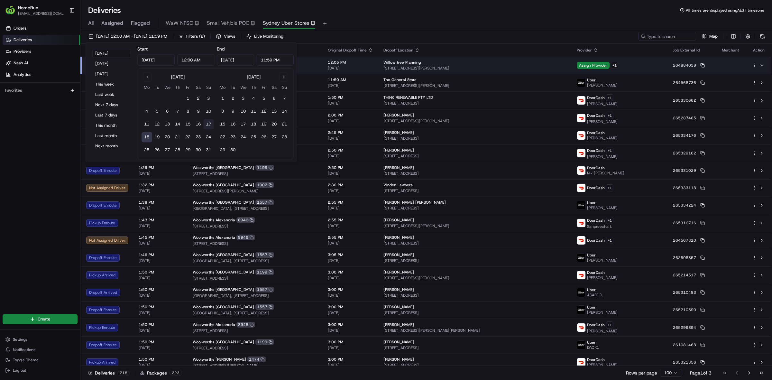
click at [206, 122] on button "17" at bounding box center [208, 124] width 10 height 10
type input "[DATE]"
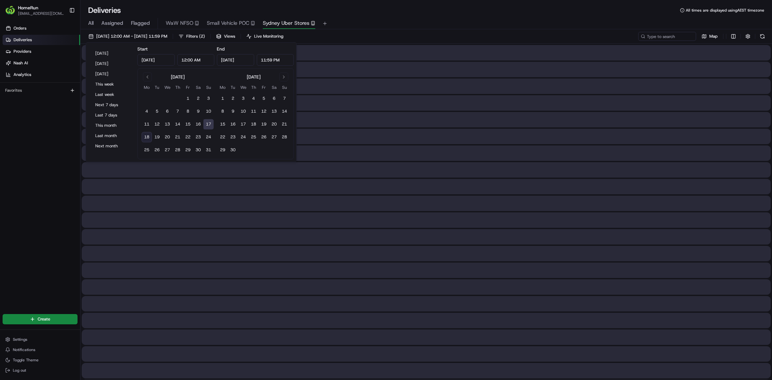
click at [44, 180] on div "Orders Deliveries Providers [PERSON_NAME] Analytics Favorites" at bounding box center [40, 164] width 80 height 287
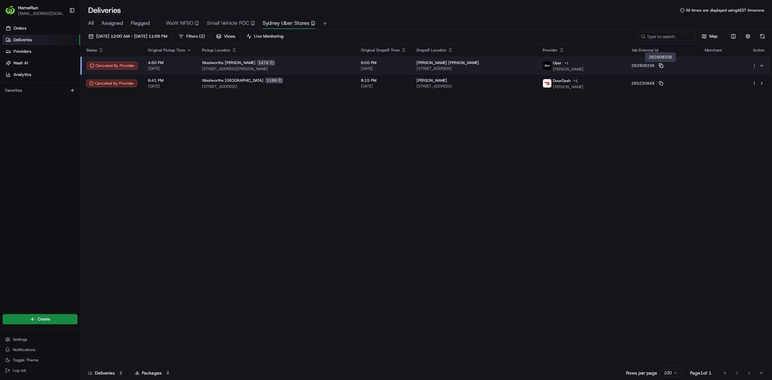
click at [617, 66] on icon at bounding box center [661, 65] width 5 height 5
click at [258, 71] on span "[STREET_ADDRESS][PERSON_NAME]" at bounding box center [276, 68] width 149 height 5
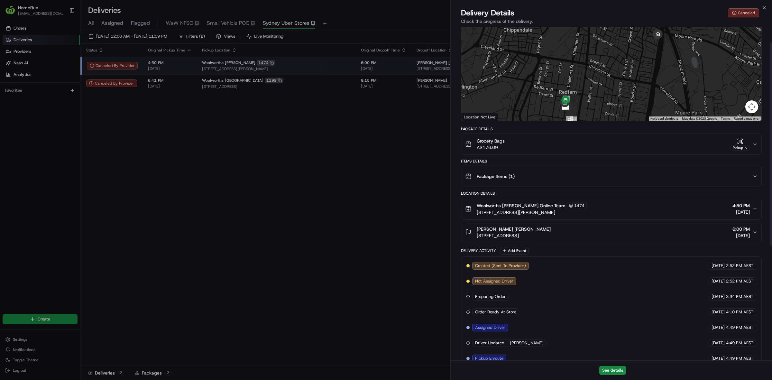
scroll to position [40, 0]
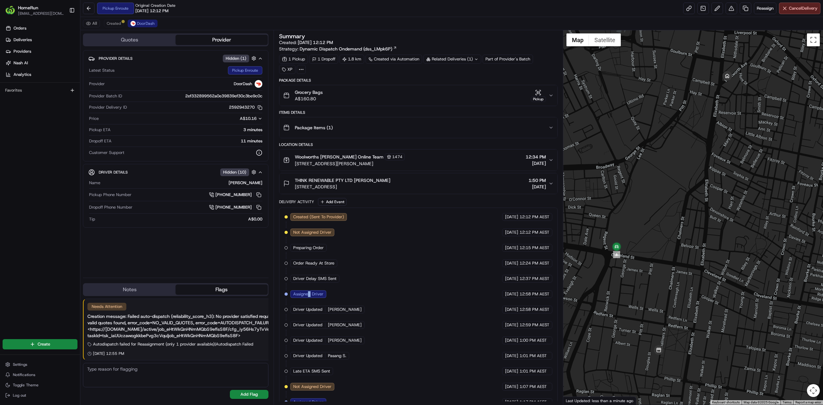
click at [299, 20] on div "All Created DoorDash" at bounding box center [451, 23] width 743 height 13
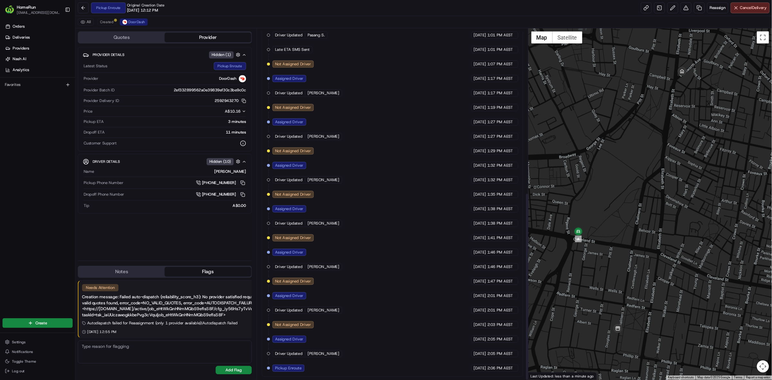
scroll to position [327, 0]
click at [212, 34] on div "Quotes Provider" at bounding box center [176, 39] width 186 height 13
click at [214, 44] on button "Provider" at bounding box center [222, 40] width 92 height 10
click at [216, 39] on button "Provider" at bounding box center [222, 40] width 92 height 10
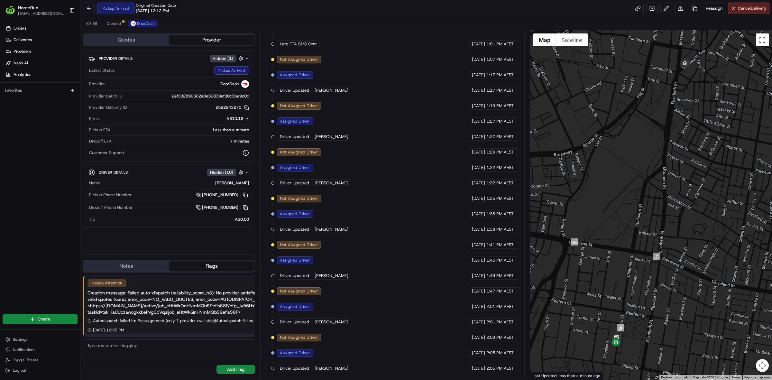
click at [200, 366] on div "Needs Attention Resolve Creation message: Failed auto-dispatch (reliability_sco…" at bounding box center [169, 324] width 172 height 104
click at [149, 366] on div "Needs Attention Resolve Creation message: Failed auto-dispatch (reliability_sco…" at bounding box center [169, 324] width 172 height 104
click at [219, 40] on button "Provider" at bounding box center [212, 40] width 86 height 10
click at [246, 87] on img at bounding box center [245, 84] width 8 height 8
click at [266, 23] on div "All Created DoorDash" at bounding box center [425, 23] width 691 height 13
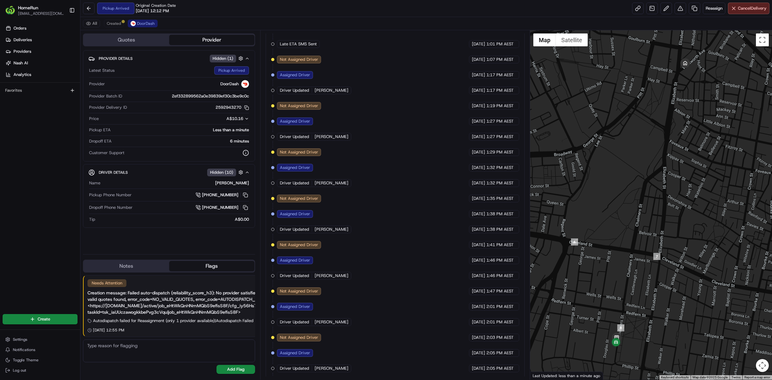
click at [195, 39] on button "Provider" at bounding box center [212, 40] width 86 height 10
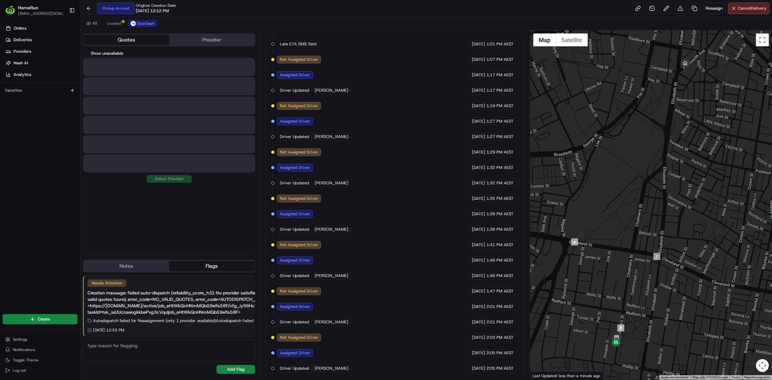
click at [162, 36] on button "Quotes" at bounding box center [127, 40] width 86 height 10
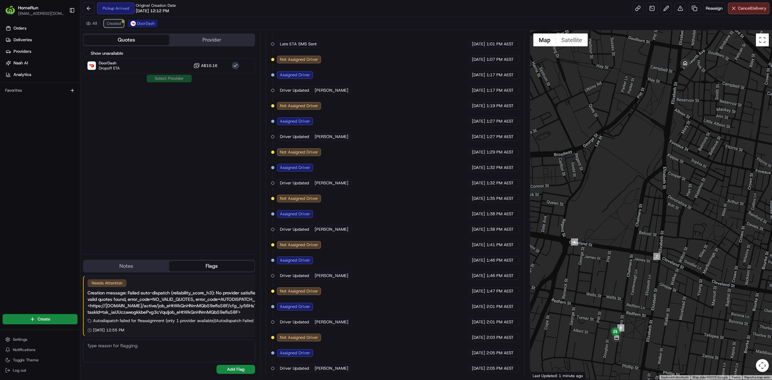
click at [114, 21] on span "Created" at bounding box center [114, 23] width 14 height 5
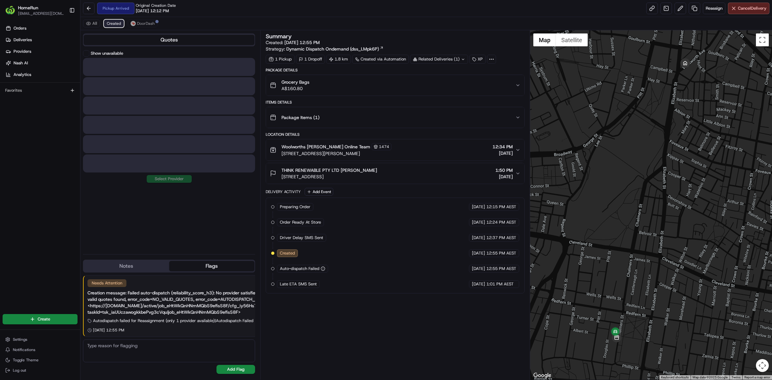
scroll to position [0, 0]
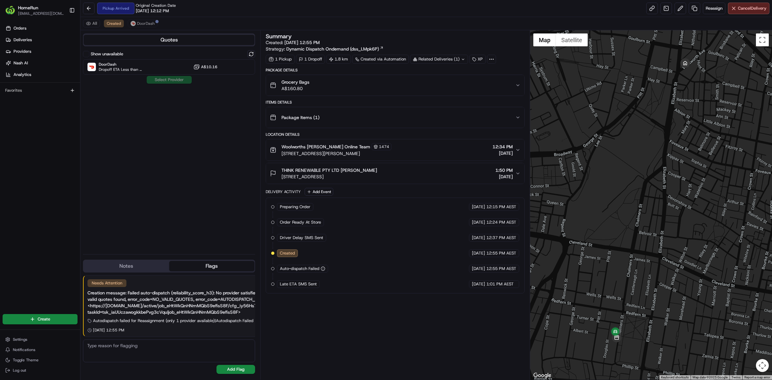
click at [94, 19] on div "All Created DoorDash" at bounding box center [425, 23] width 691 height 13
click at [94, 22] on button "All" at bounding box center [91, 24] width 17 height 8
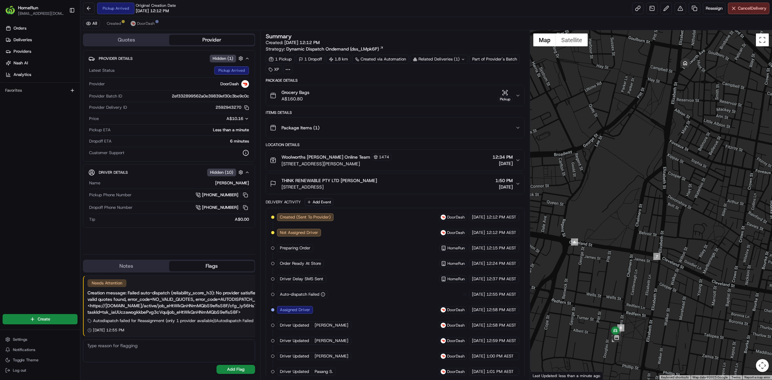
click at [235, 56] on div "Hidden ( 1 )" at bounding box center [223, 59] width 26 height 8
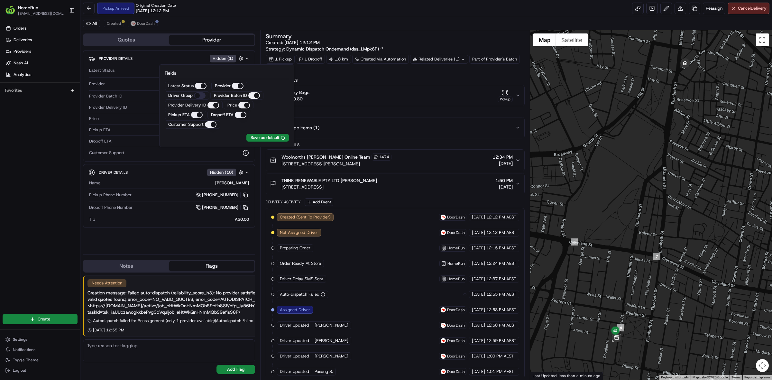
click at [115, 243] on div "Provider Details Hidden ( 1 ) Latest Status Pickup Arrived Provider DoorDash Pr…" at bounding box center [169, 149] width 172 height 199
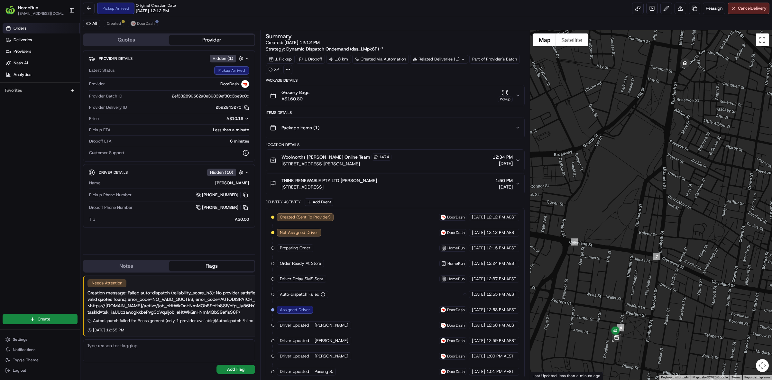
click at [31, 29] on link "Orders" at bounding box center [42, 28] width 78 height 10
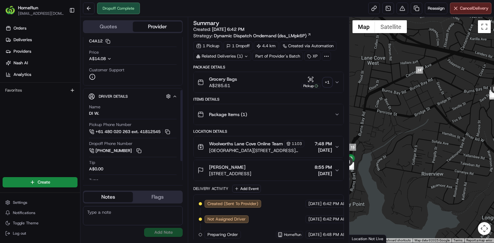
scroll to position [51, 0]
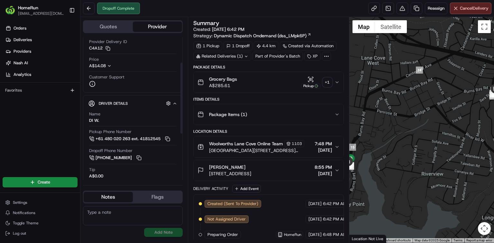
click at [98, 58] on span "Price" at bounding box center [94, 60] width 10 height 6
click at [99, 64] on span "A$14.08" at bounding box center [97, 65] width 17 height 5
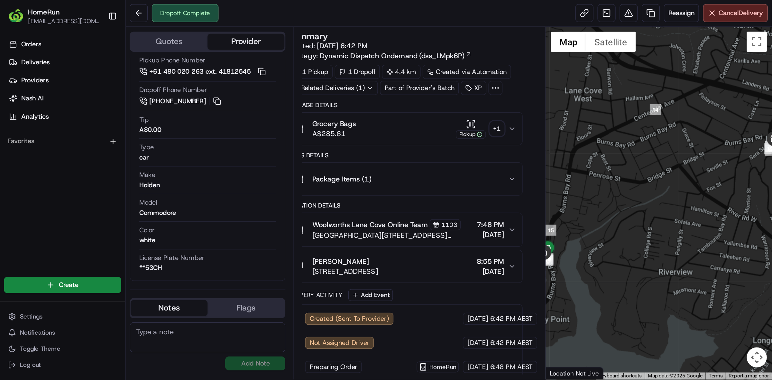
scroll to position [0, 0]
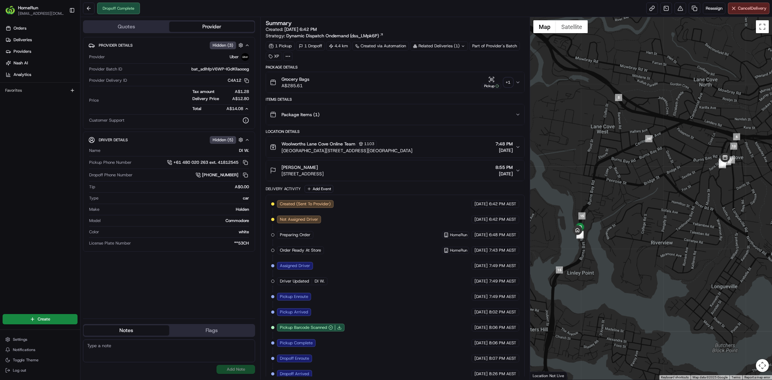
click at [284, 55] on div at bounding box center [287, 56] width 9 height 9
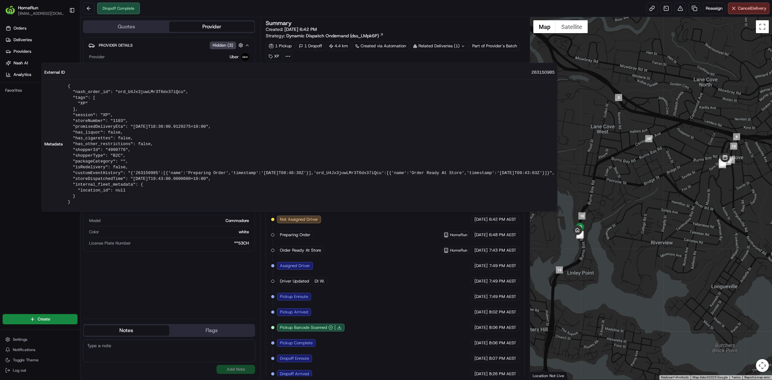
click at [531, 71] on span "263150985" at bounding box center [542, 72] width 23 height 6
copy span "263150985"
